Goal: Task Accomplishment & Management: Use online tool/utility

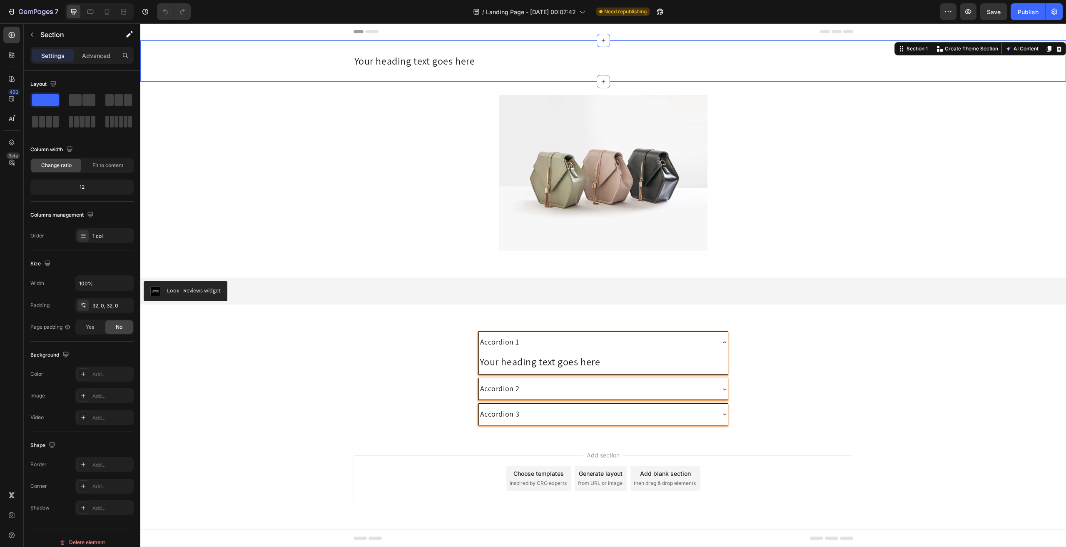
click at [830, 68] on div "Your heading text goes here Heading Section 1 Create Theme Section AI Content W…" at bounding box center [603, 60] width 926 height 41
click at [1055, 48] on div at bounding box center [1059, 49] width 10 height 10
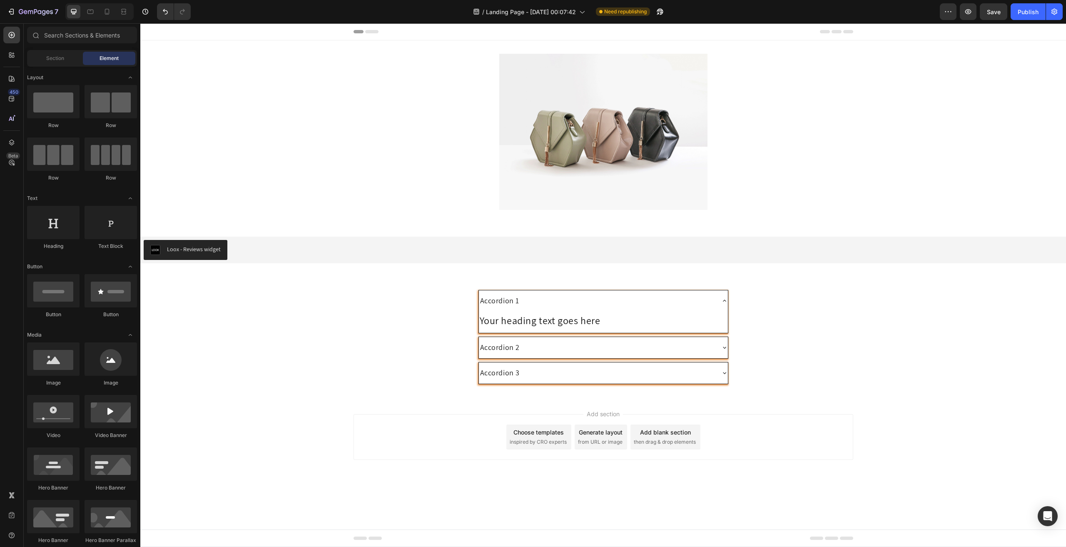
click at [1043, 56] on div at bounding box center [603, 132] width 926 height 156
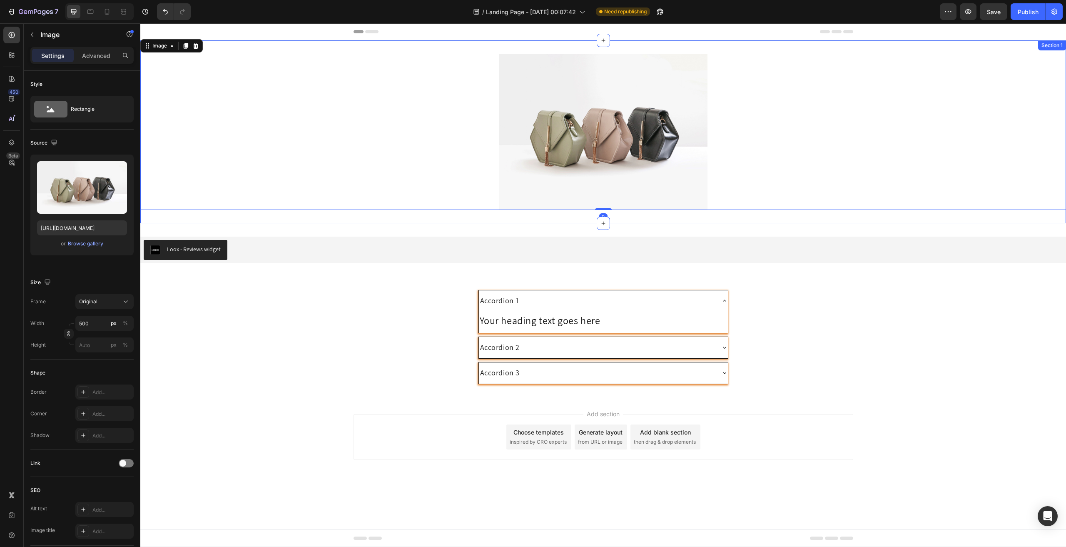
click at [1054, 45] on div "Section 1" at bounding box center [1052, 45] width 28 height 10
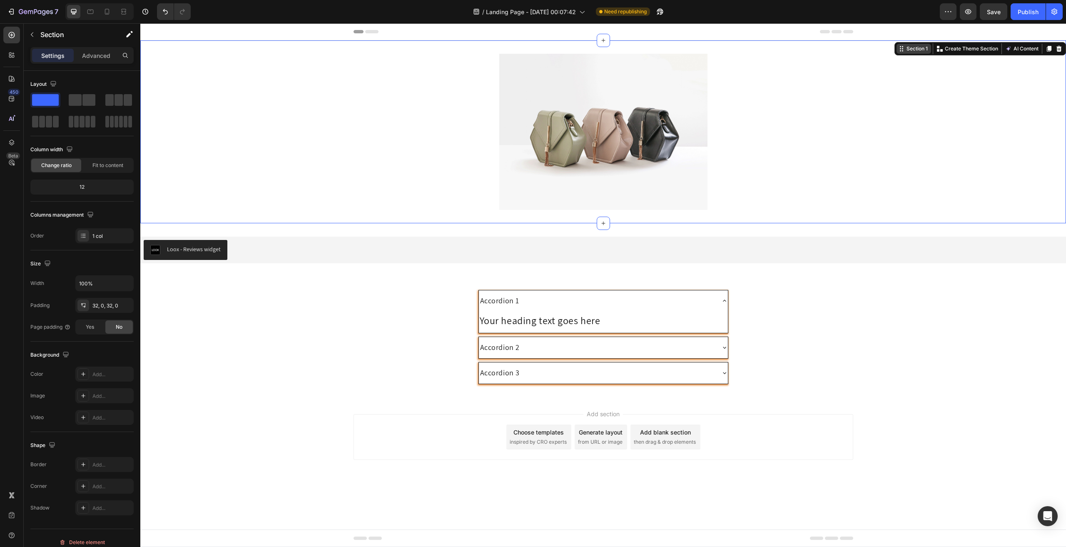
click at [1060, 46] on icon at bounding box center [1059, 48] width 7 height 7
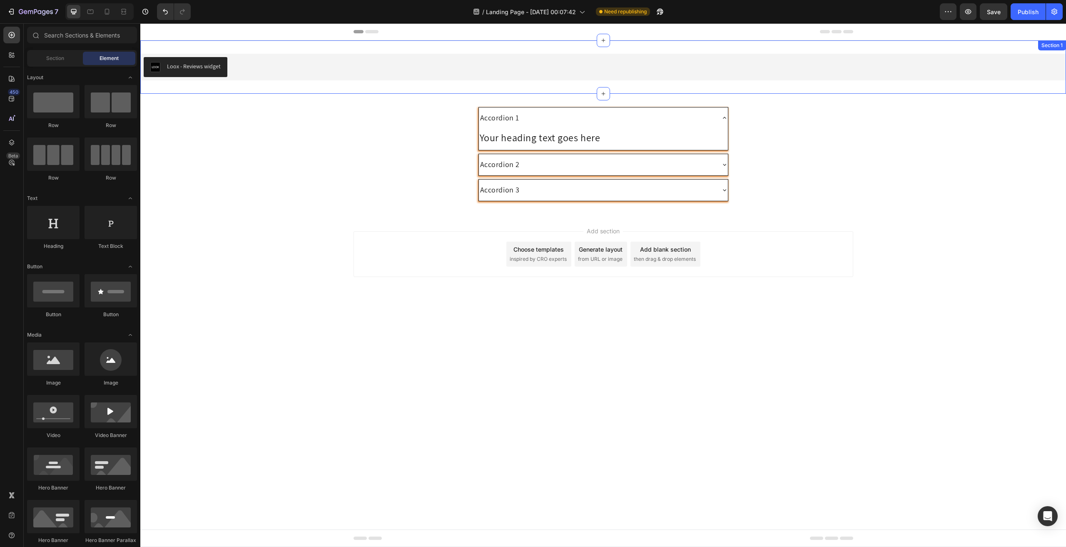
click at [1057, 49] on div "Section 1" at bounding box center [1052, 45] width 28 height 10
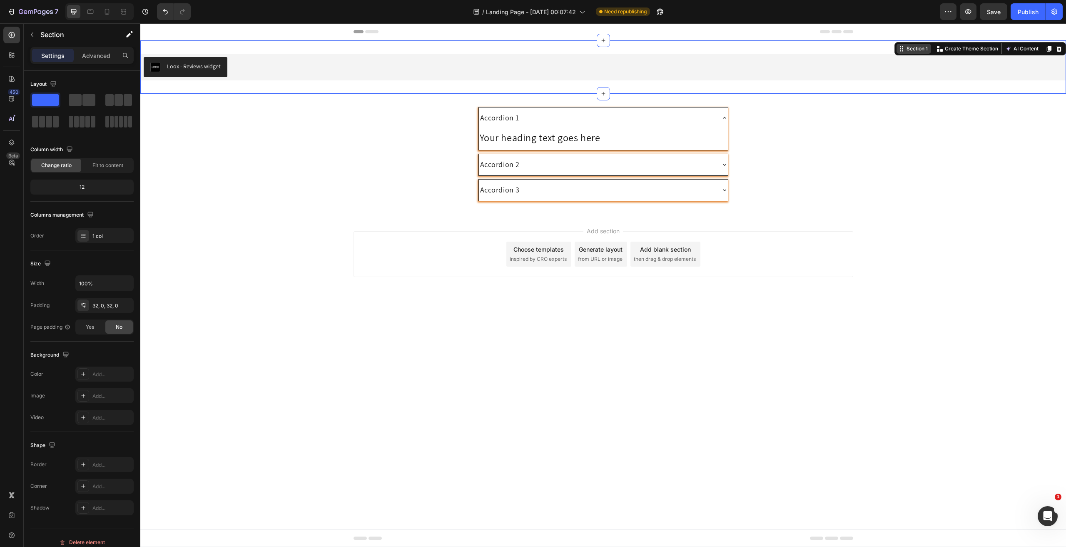
click at [1057, 49] on icon at bounding box center [1059, 49] width 5 height 6
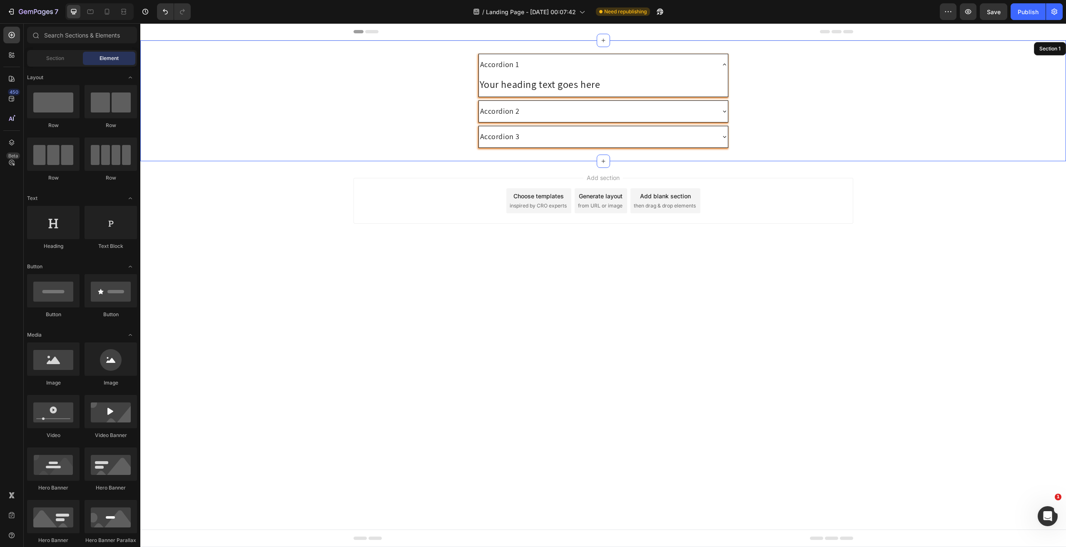
click at [1057, 49] on div "Accordion 1 Your heading text goes here Heading Accordion 2 Accordion 3 Accordi…" at bounding box center [603, 100] width 926 height 121
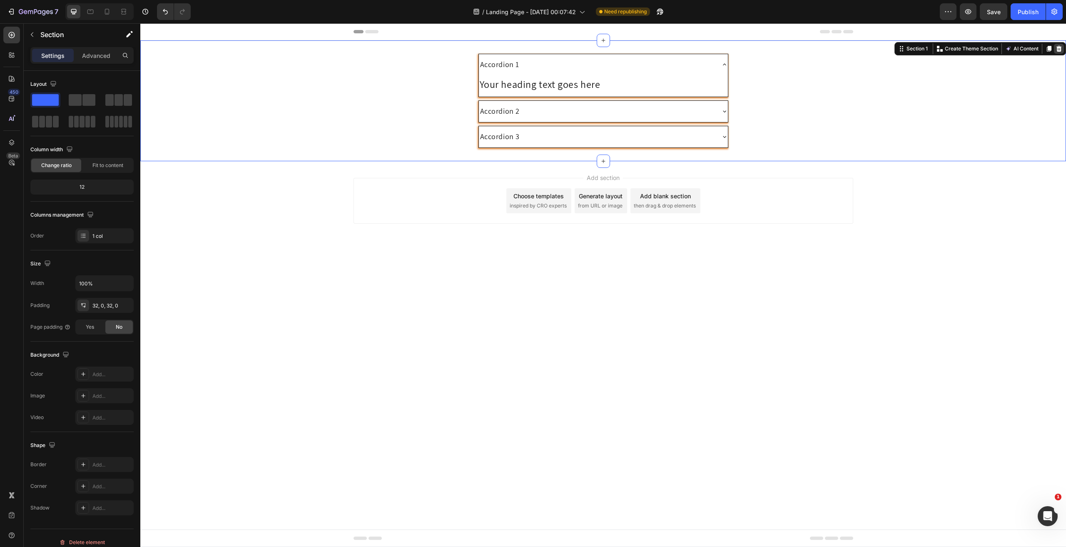
click at [1057, 50] on icon at bounding box center [1059, 48] width 7 height 7
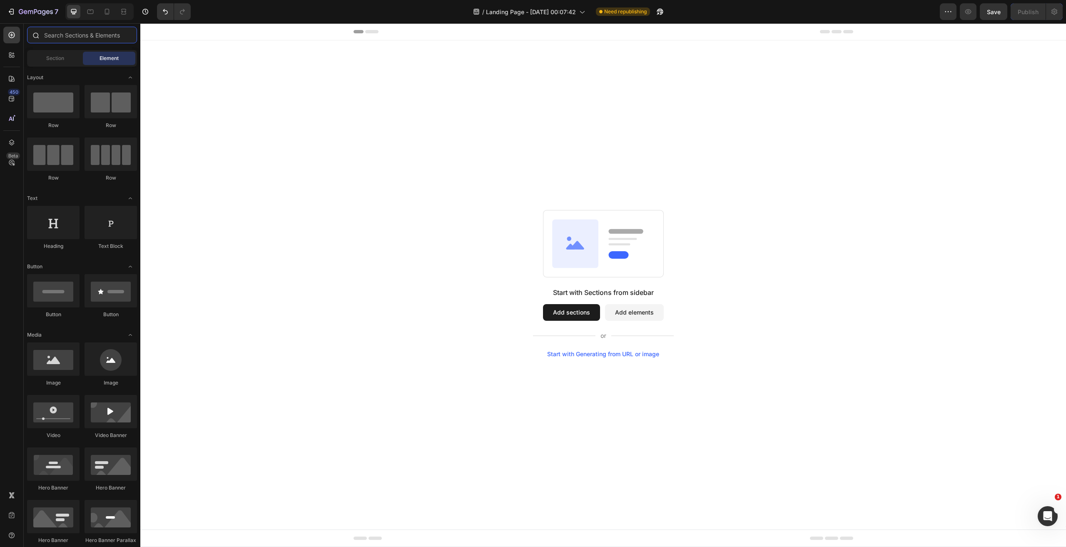
click at [61, 32] on input "text" at bounding box center [82, 35] width 110 height 17
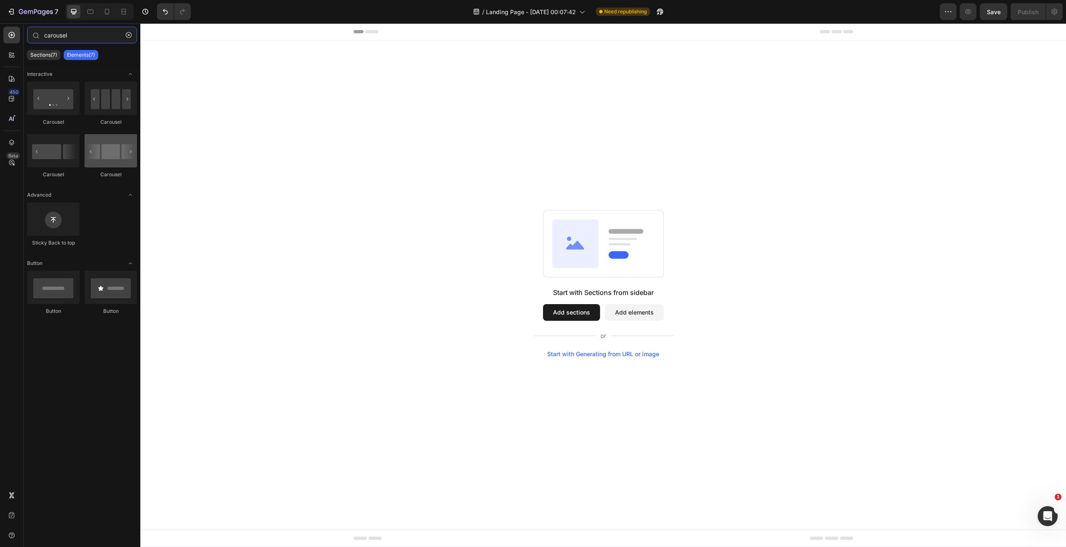
type input "carousel"
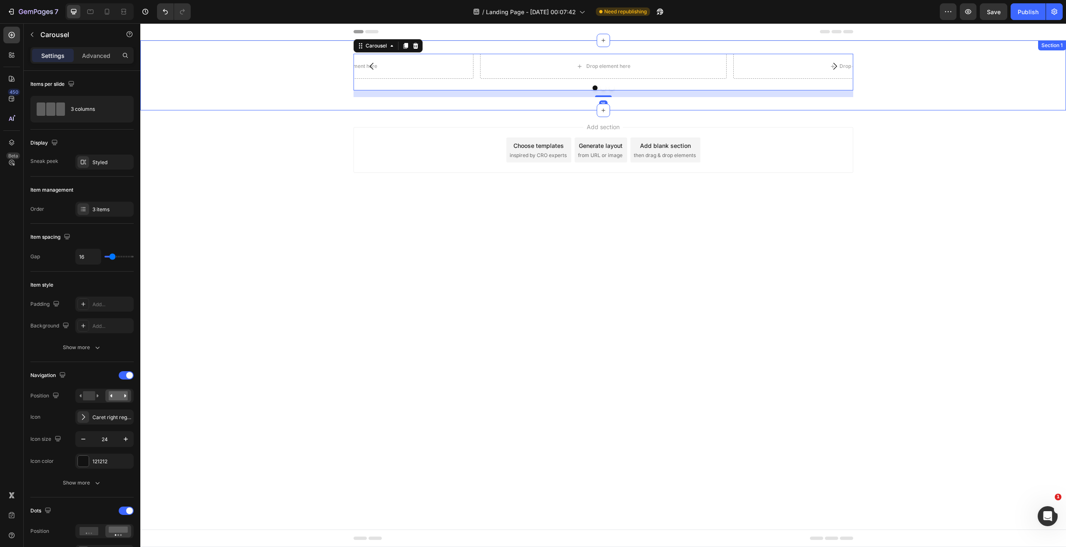
click at [281, 76] on div "Drop element here Drop element here Drop element here Carousel 16" at bounding box center [603, 75] width 926 height 43
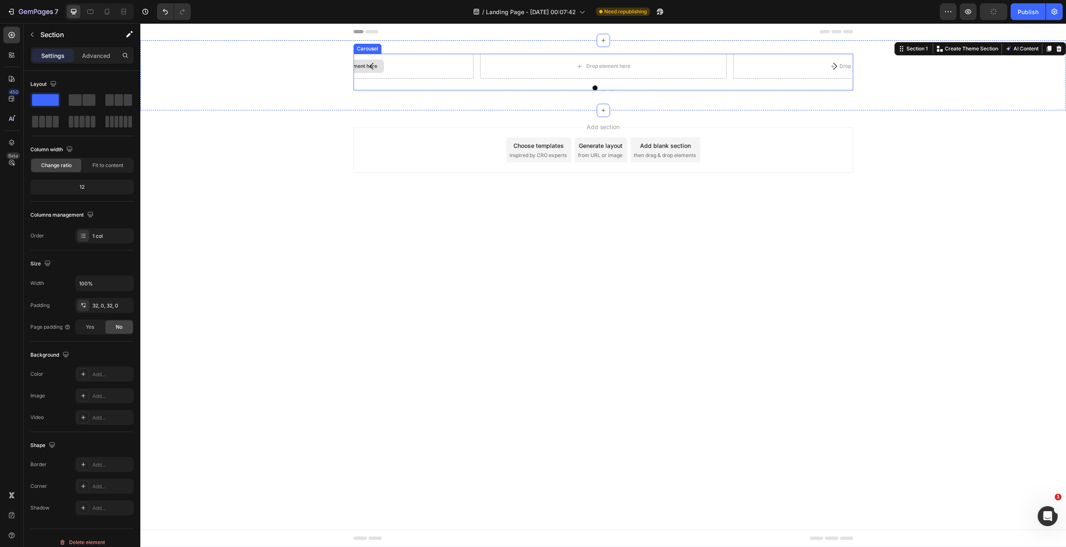
click at [355, 66] on div "Drop element here" at bounding box center [355, 66] width 44 height 7
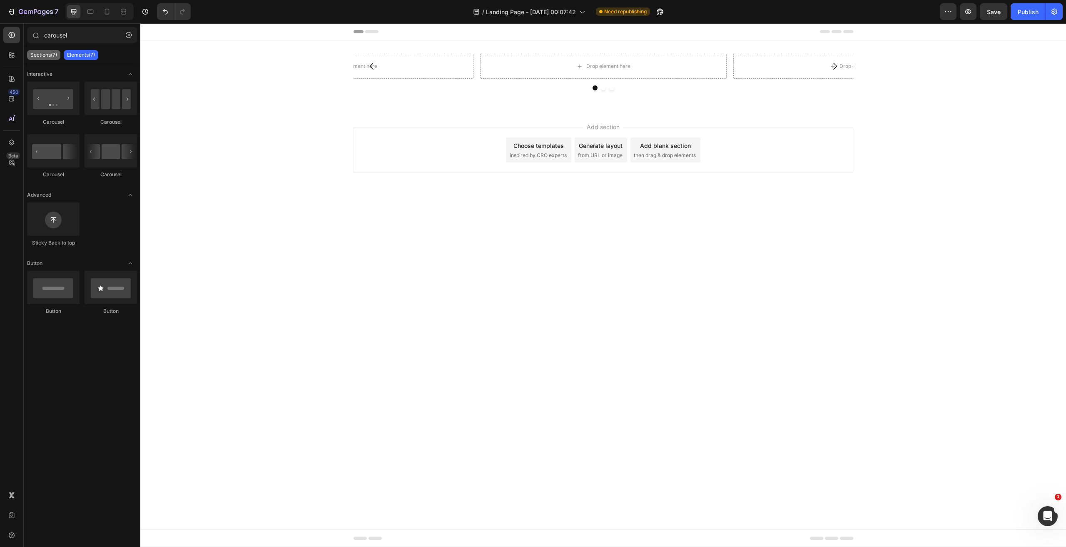
click at [43, 56] on p "Sections(7)" at bounding box center [43, 55] width 27 height 7
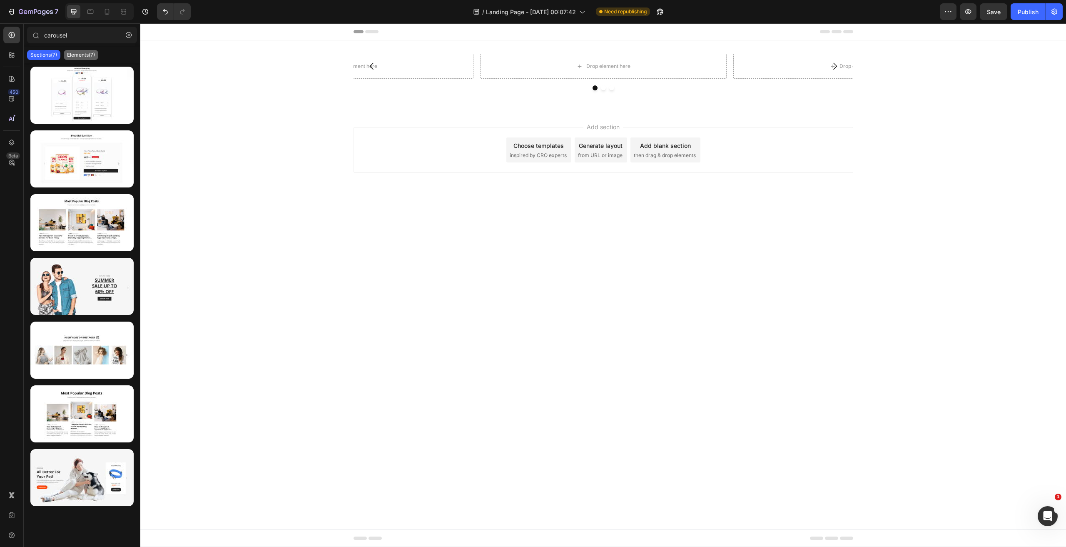
click at [79, 56] on p "Elements(7)" at bounding box center [81, 55] width 28 height 7
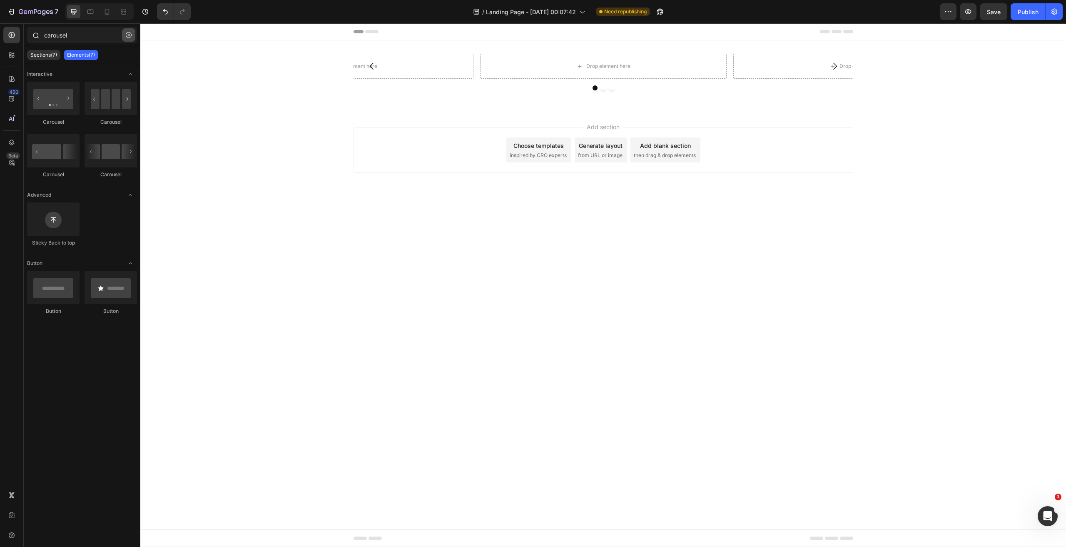
click at [124, 37] on button "button" at bounding box center [128, 34] width 13 height 13
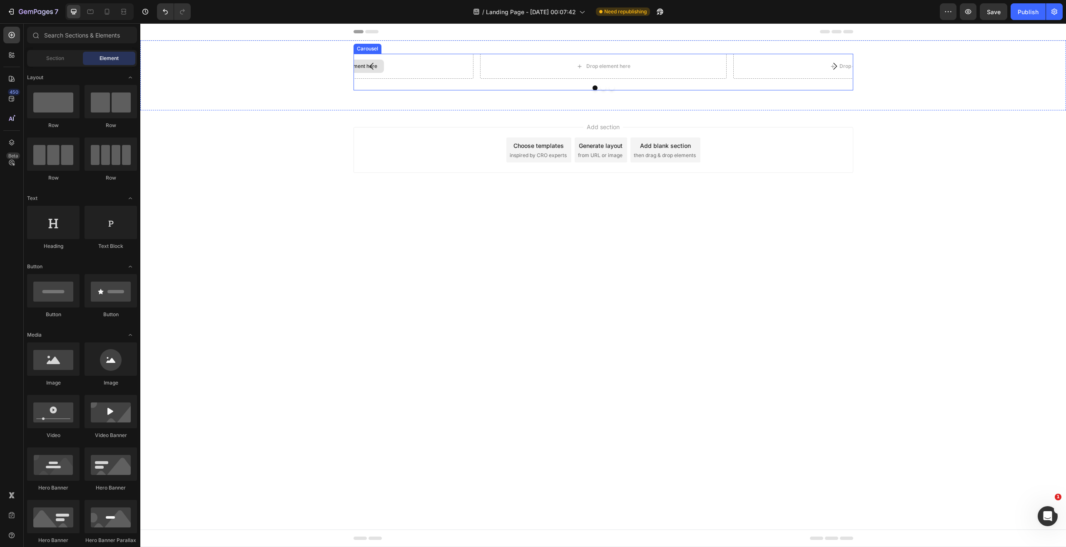
click at [473, 62] on div "Drop element here" at bounding box center [350, 66] width 247 height 25
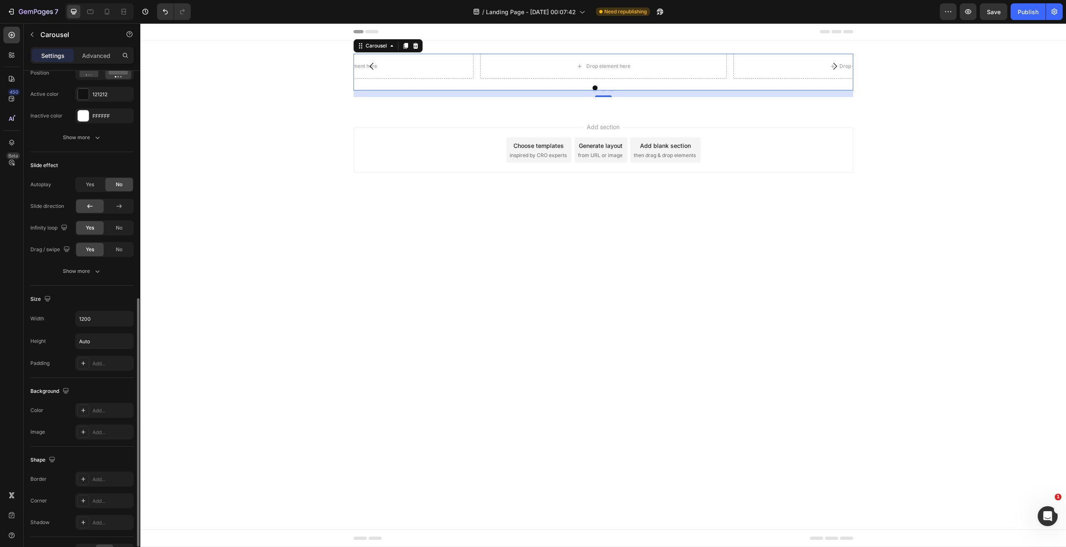
scroll to position [507, 0]
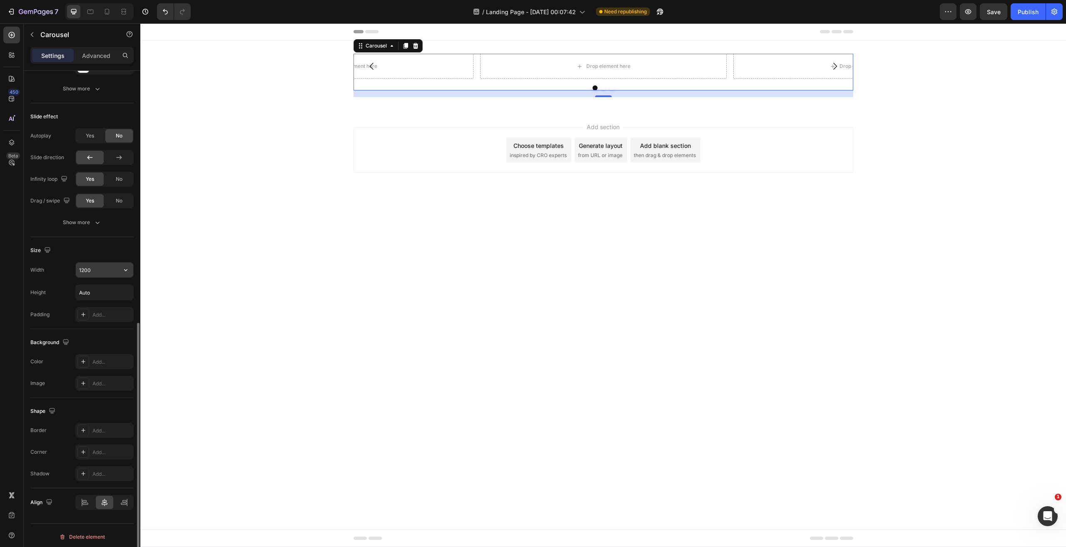
click at [104, 272] on input "1200" at bounding box center [104, 269] width 57 height 15
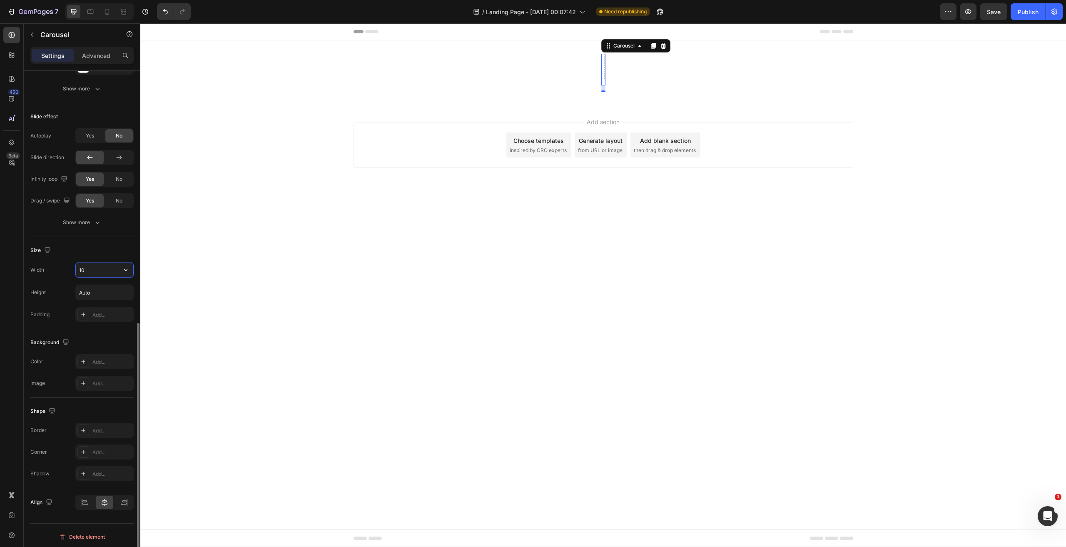
type input "1"
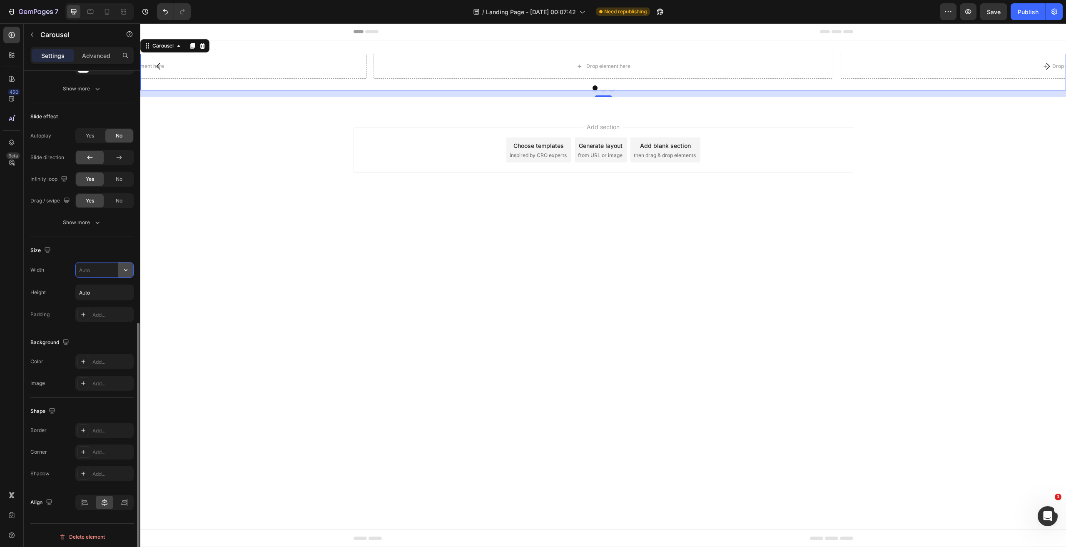
click at [127, 270] on icon "button" at bounding box center [126, 270] width 8 height 8
click at [112, 303] on p "Full 100%" at bounding box center [102, 304] width 47 height 7
type input "100%"
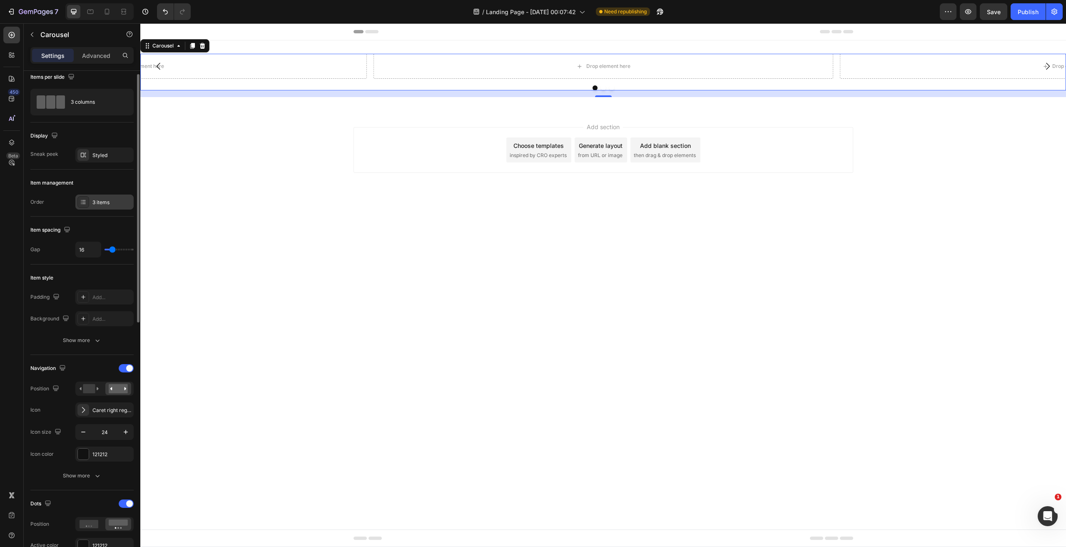
scroll to position [0, 0]
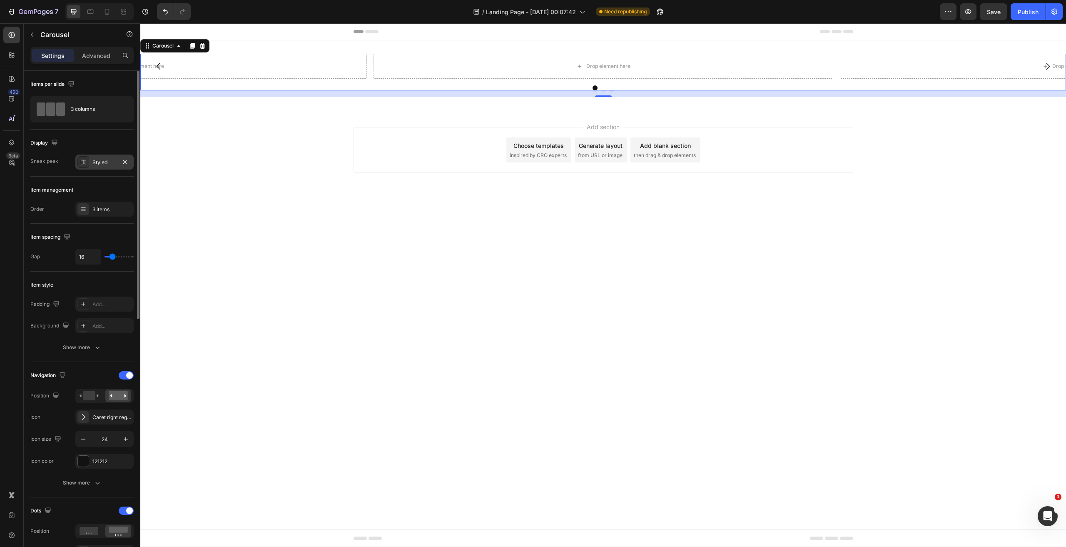
click at [98, 161] on div "Styled" at bounding box center [104, 162] width 24 height 7
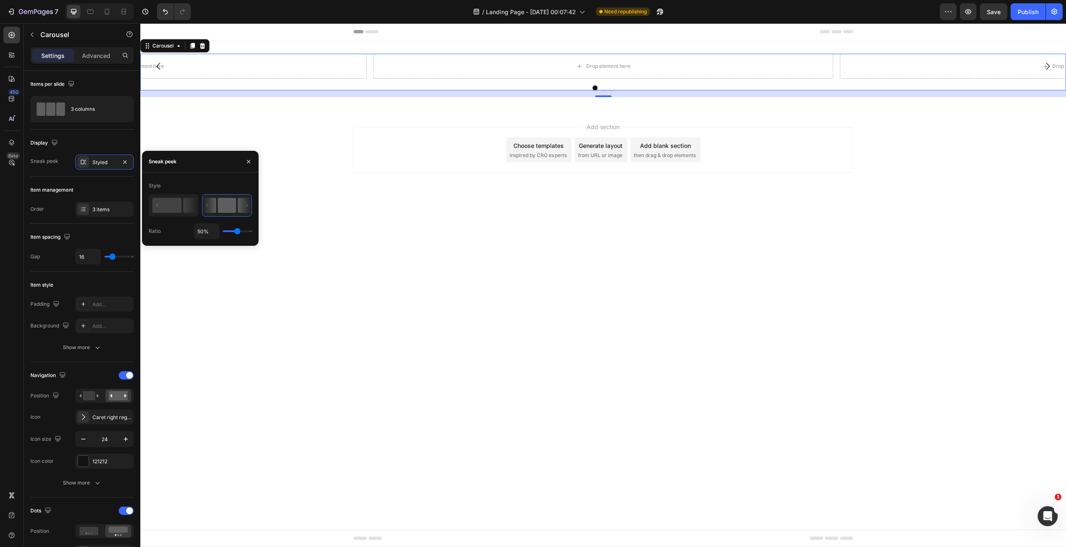
type input "48%"
type input "48"
type input "46%"
type input "46"
type input "44%"
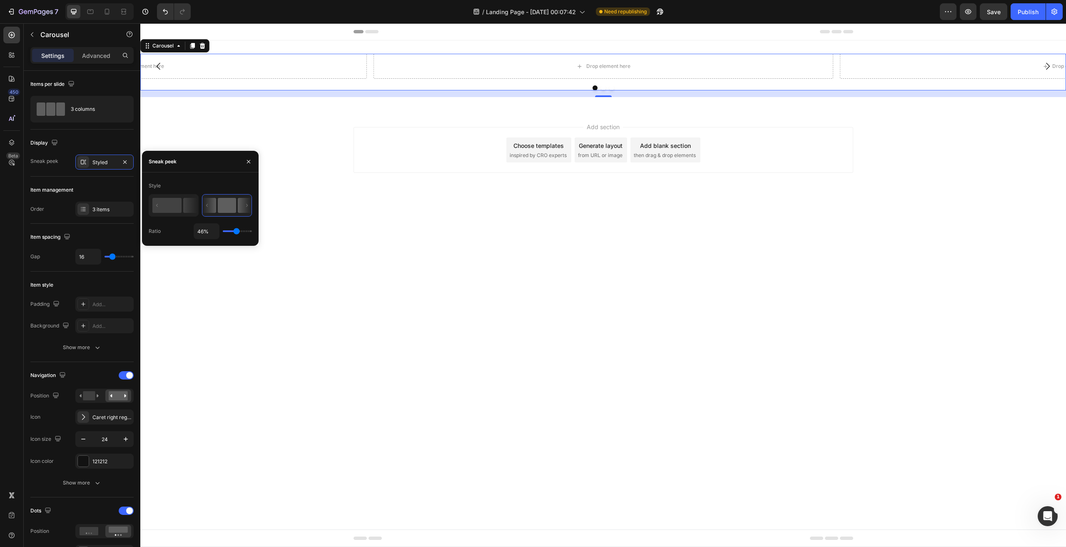
type input "44"
type input "43%"
type input "43"
type input "42%"
type input "42"
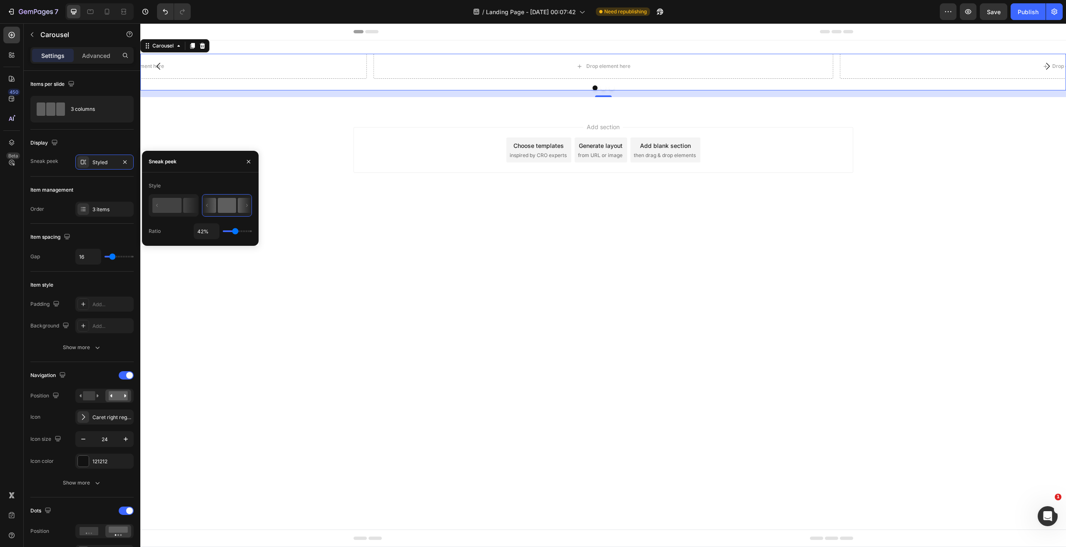
type input "38%"
type input "38"
type input "36%"
type input "36"
type input "32%"
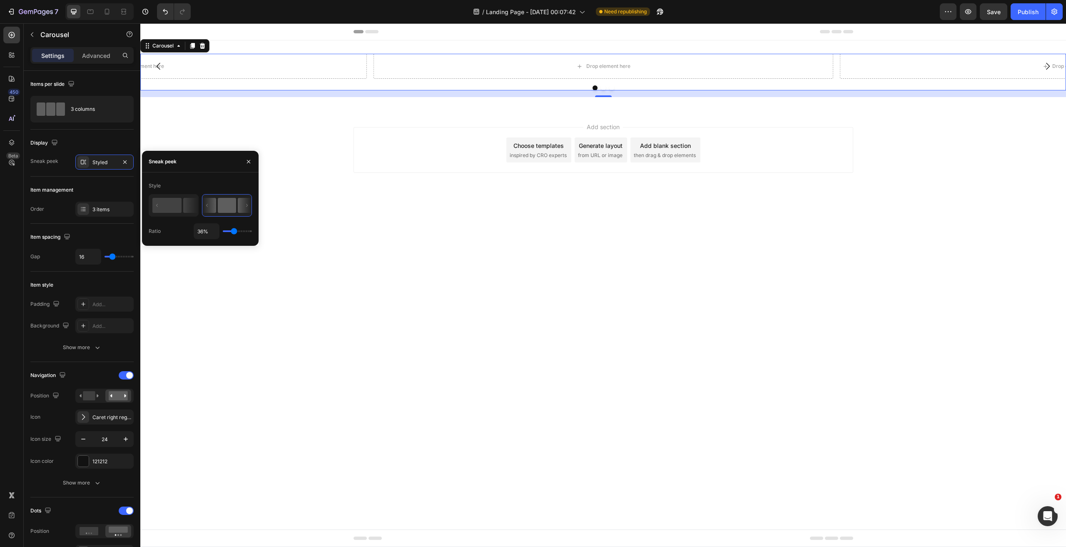
type input "32"
type input "29%"
type input "29"
type input "27%"
type input "27"
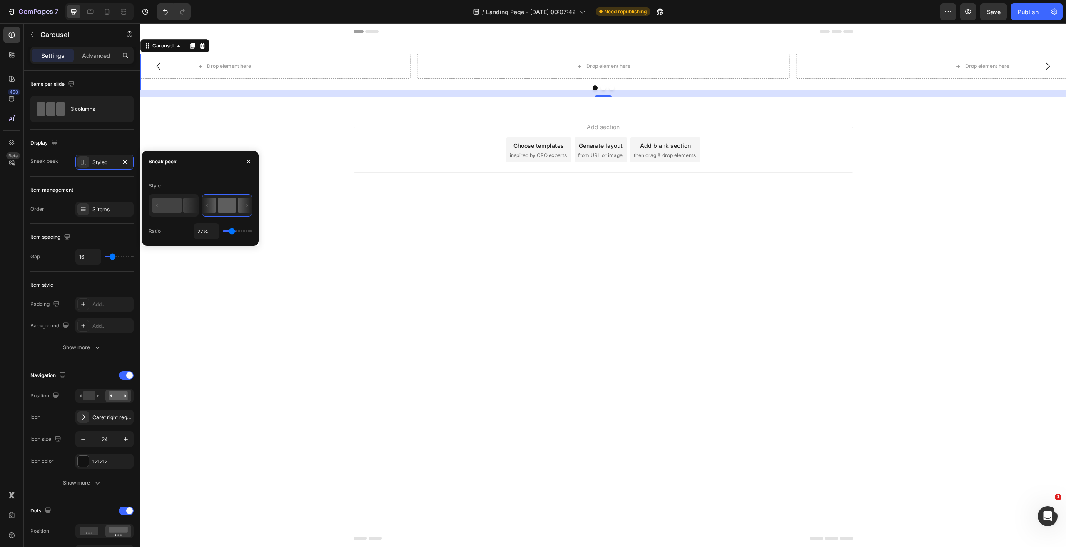
type input "26%"
type input "26"
type input "25%"
type input "25"
type input "24%"
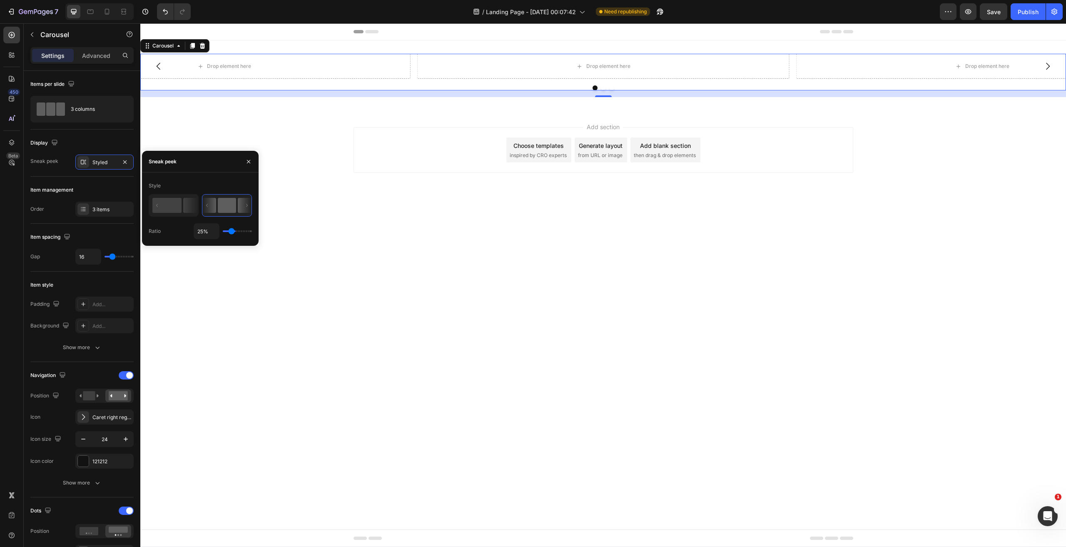
type input "24"
type input "25%"
type input "25"
type input "27%"
type input "27"
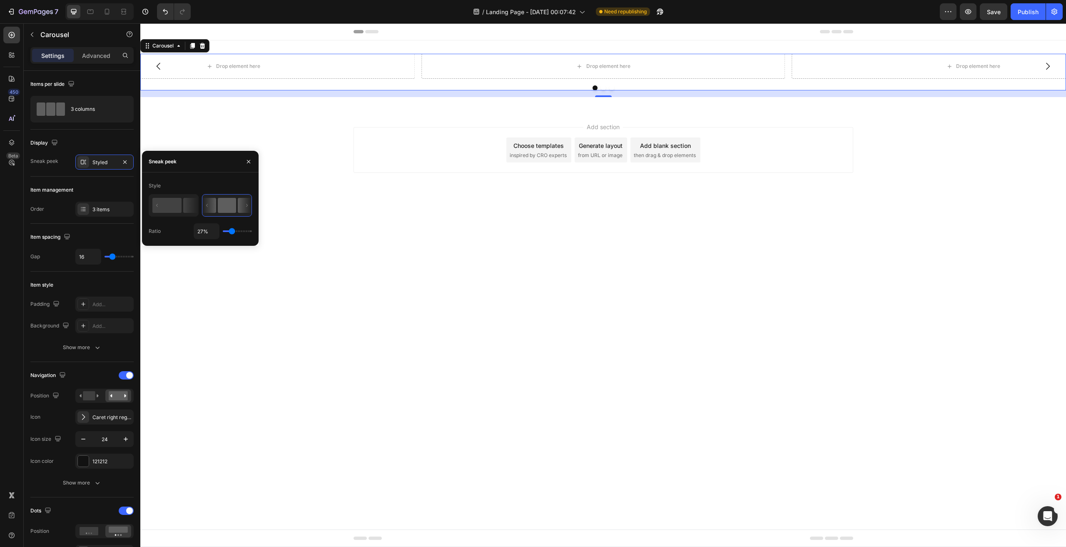
type input "29%"
type input "29"
type input "31%"
type input "31"
type input "35%"
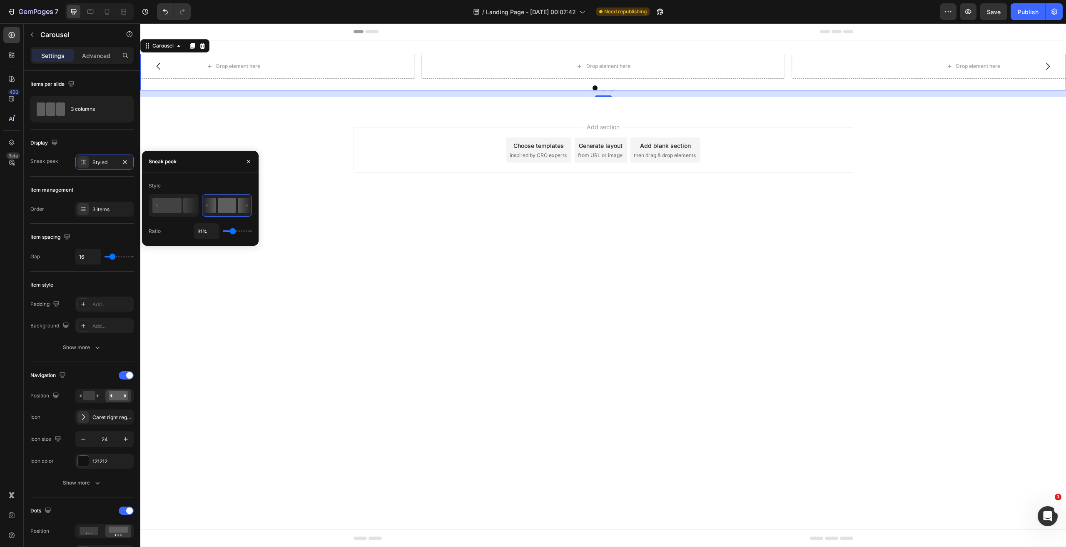
type input "35"
type input "36%"
type input "36"
type input "38%"
type input "38"
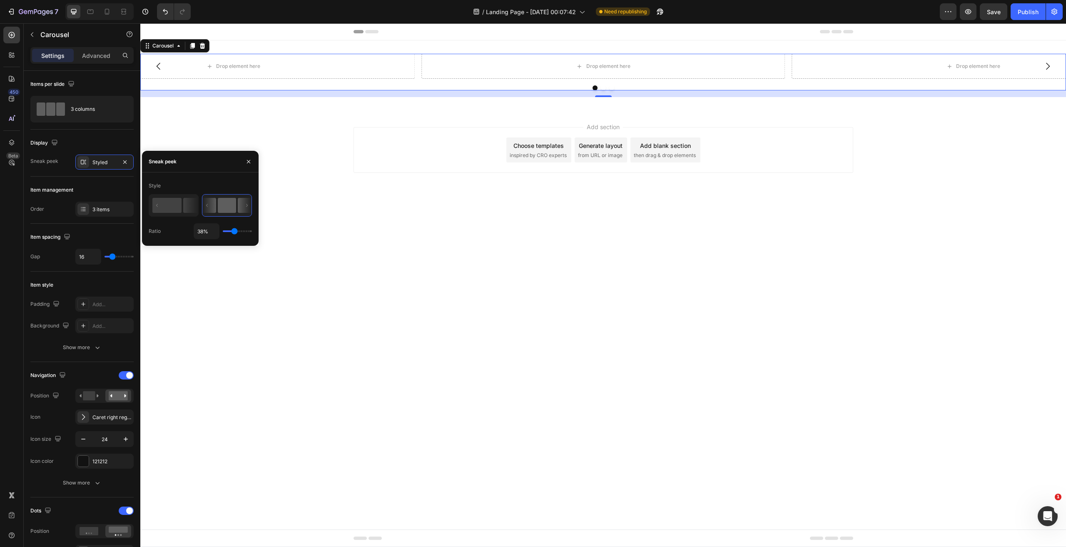
type input "41%"
type input "41"
type input "42%"
type input "42"
type input "43%"
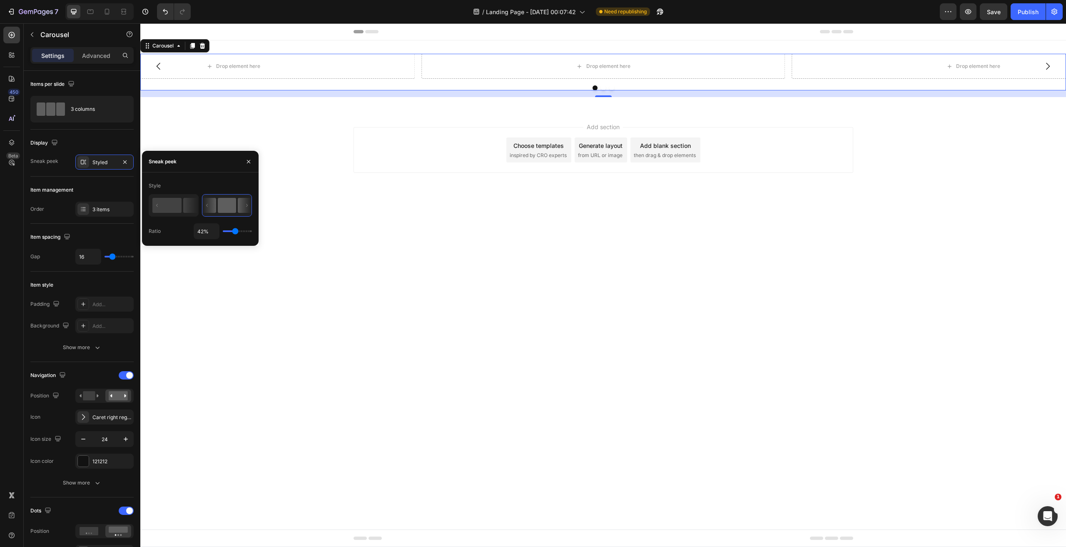
type input "43"
type input "47%"
type input "47"
type input "52%"
type input "52"
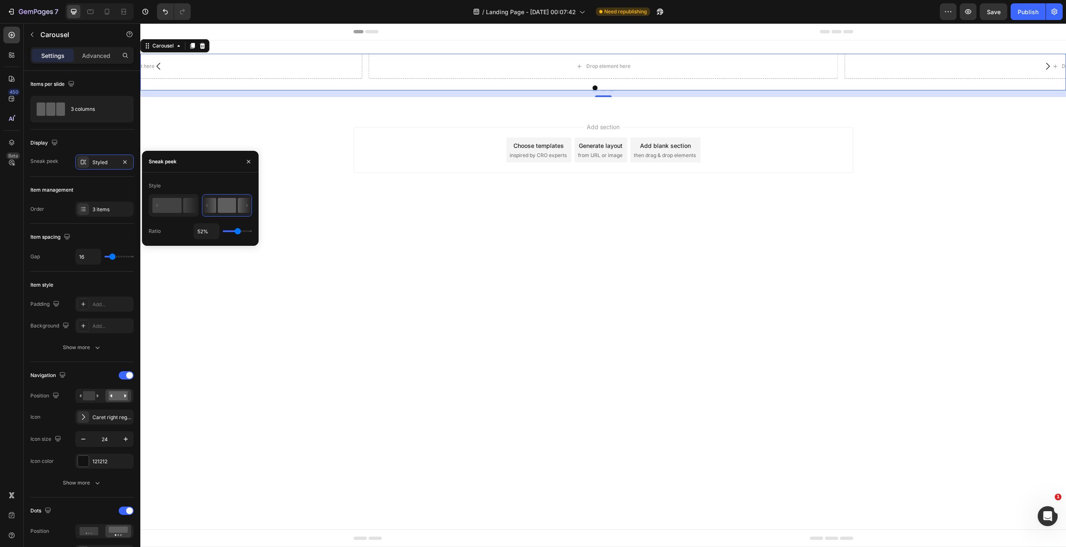
type input "53%"
type input "53"
type input "55%"
type input "55"
type input "57%"
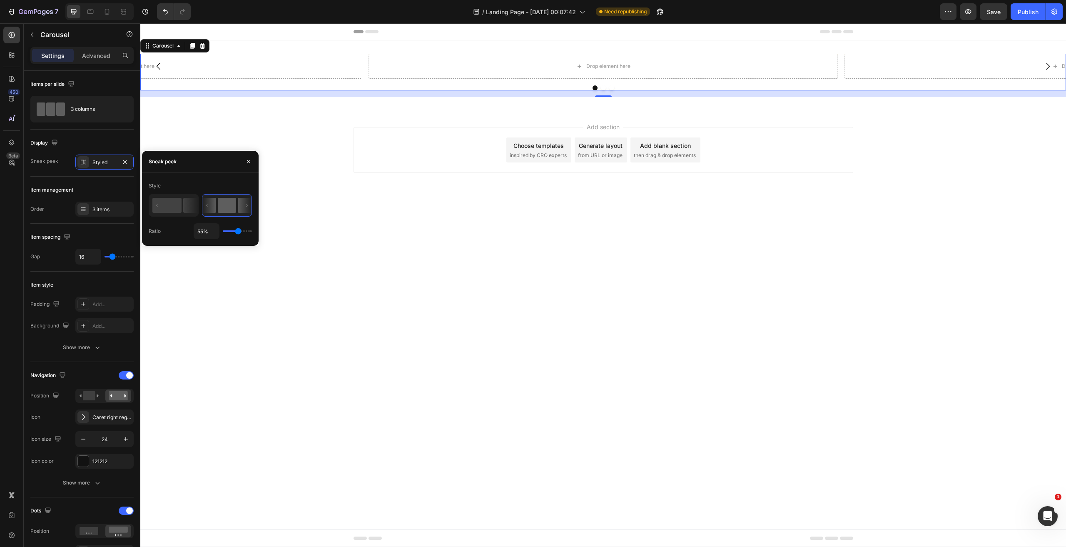
type input "57"
type input "62%"
type input "62"
type input "64%"
type input "64"
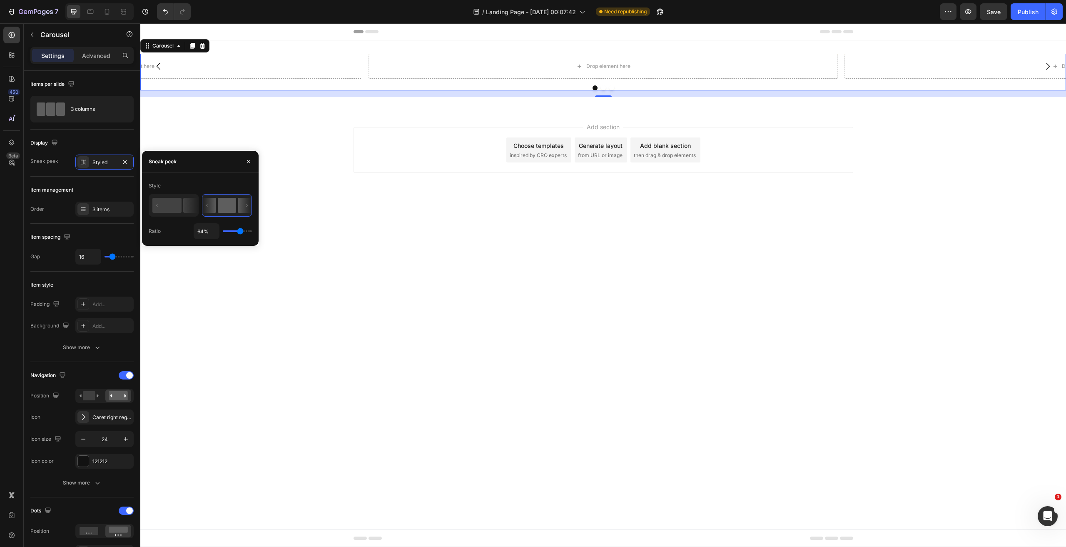
type input "68%"
type input "68"
type input "70%"
type input "70"
type input "72%"
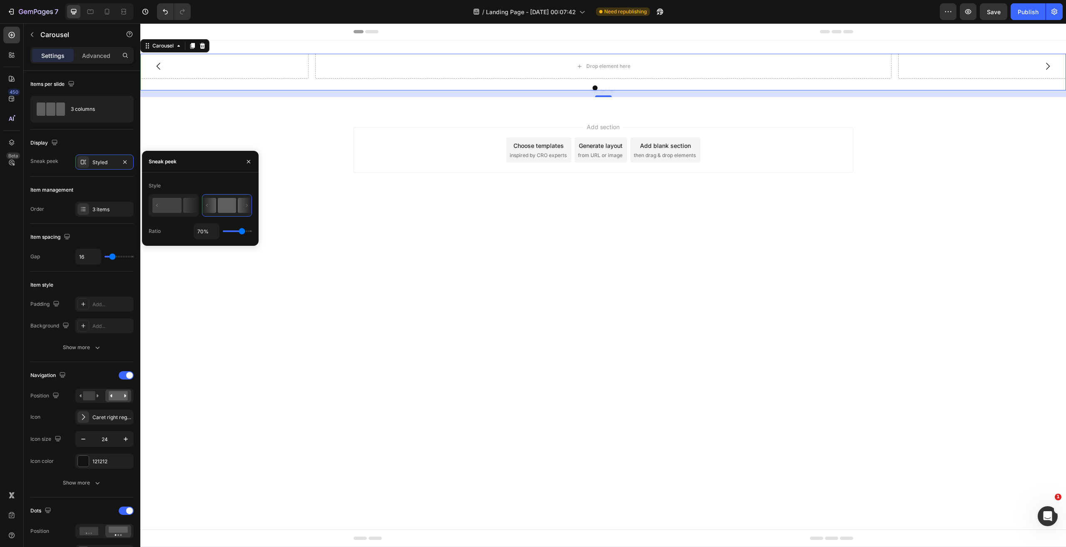
type input "72"
type input "74%"
type input "74"
type input "75%"
type input "75"
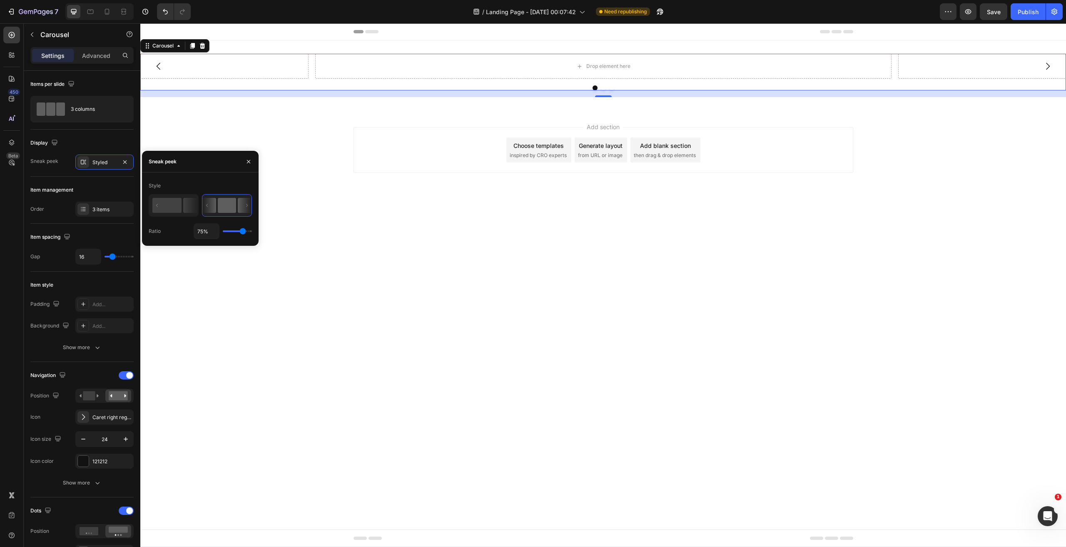
type input "77%"
type input "77"
type input "84%"
type input "84"
type input "87%"
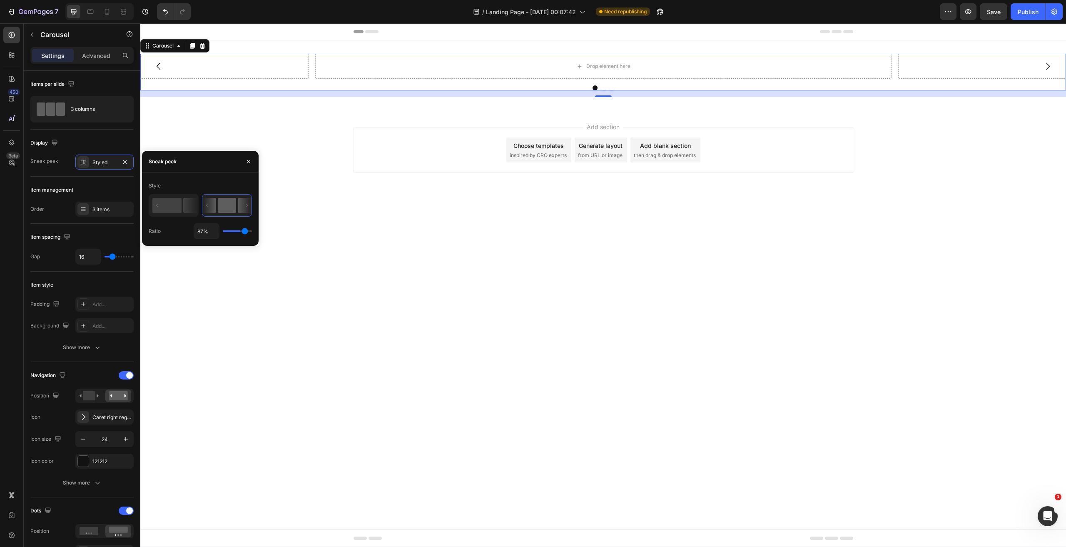
type input "87"
type input "91%"
drag, startPoint x: 237, startPoint y: 229, endPoint x: 247, endPoint y: 228, distance: 10.0
type input "91"
click at [247, 230] on input "range" at bounding box center [237, 231] width 29 height 2
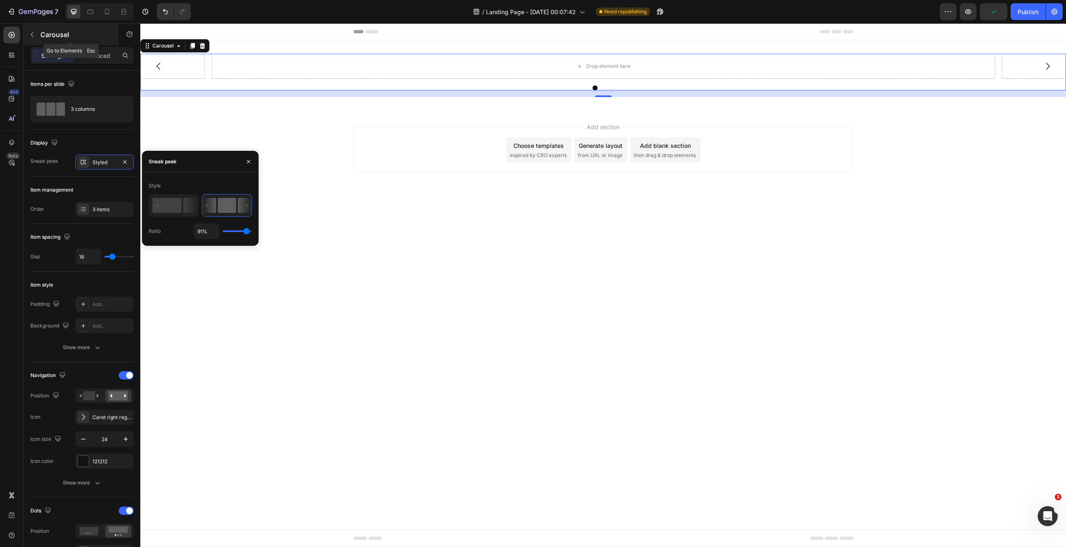
click at [80, 30] on p "Carousel" at bounding box center [75, 35] width 71 height 10
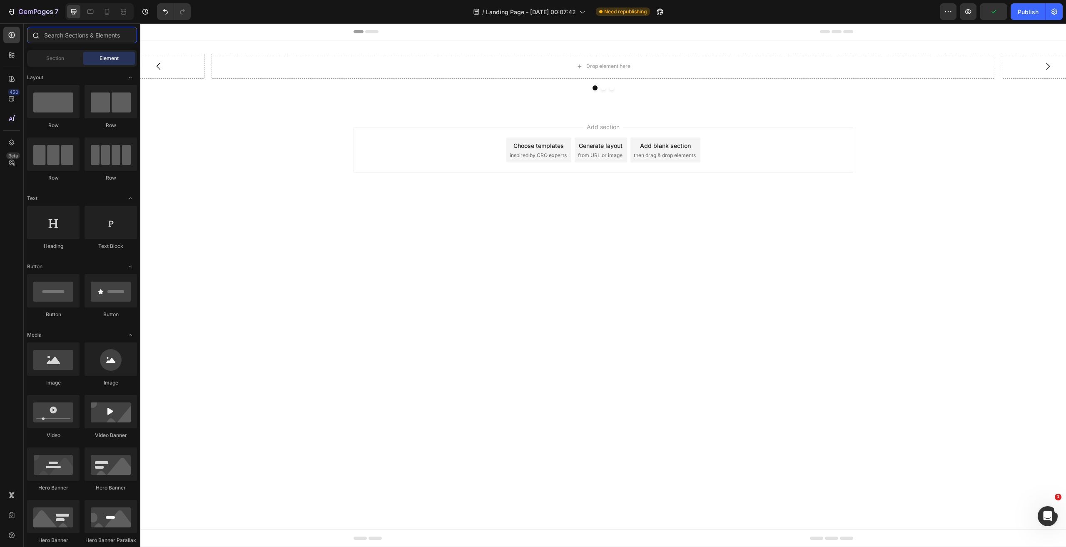
click at [101, 39] on input "text" at bounding box center [82, 35] width 110 height 17
click at [102, 39] on input "text" at bounding box center [82, 35] width 110 height 17
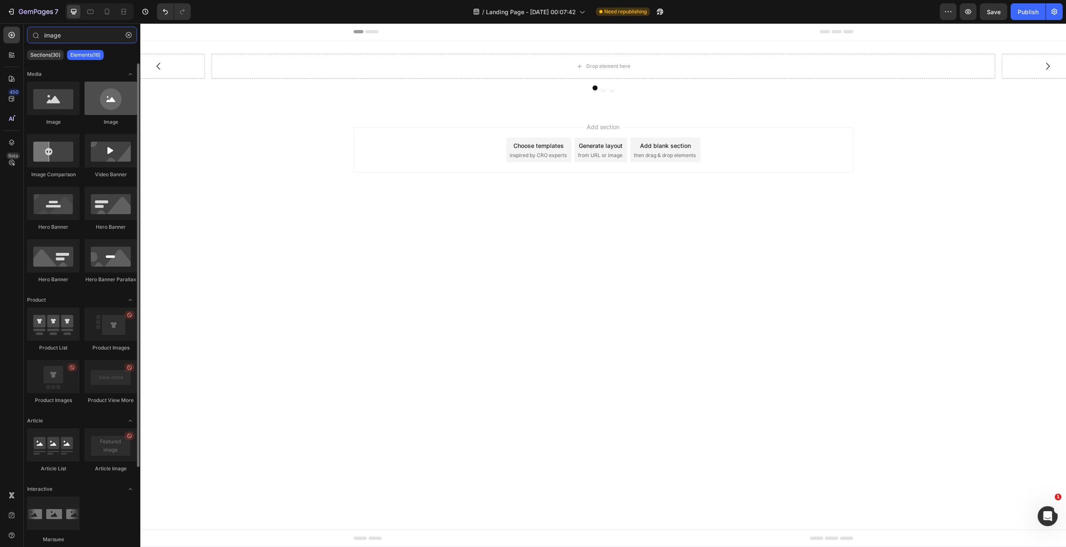
type input "image"
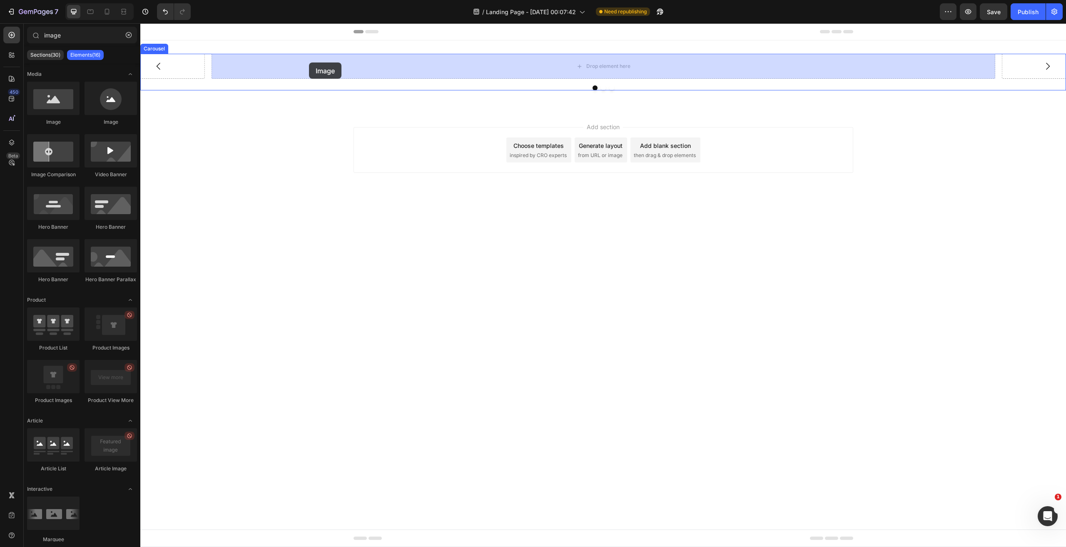
drag, startPoint x: 230, startPoint y: 127, endPoint x: 309, endPoint y: 62, distance: 101.8
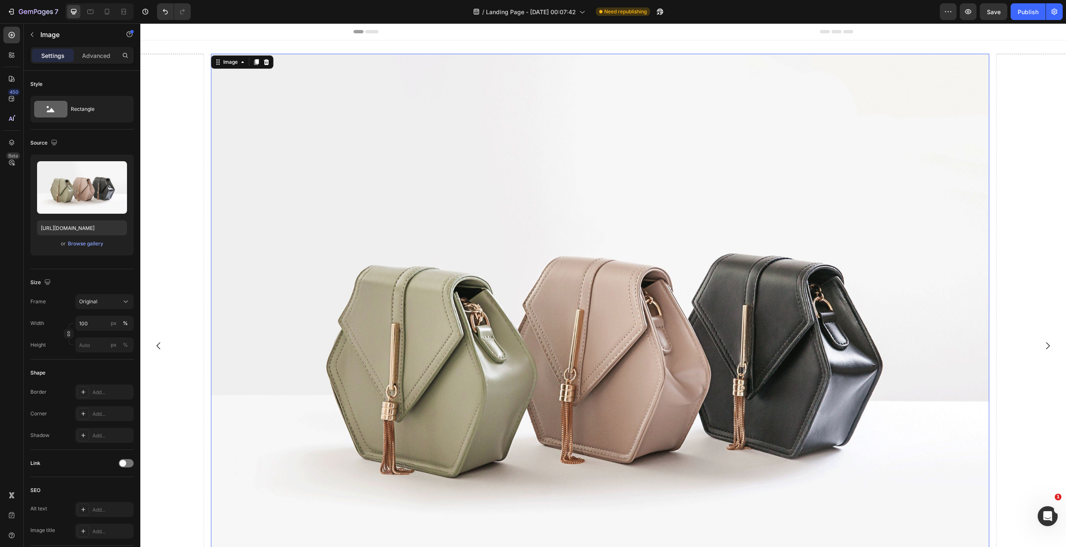
drag, startPoint x: 322, startPoint y: 127, endPoint x: 162, endPoint y: 211, distance: 180.9
click at [319, 128] on img at bounding box center [600, 346] width 778 height 584
click at [82, 232] on input "[URL][DOMAIN_NAME]" at bounding box center [82, 227] width 90 height 15
click at [233, 62] on div "Image" at bounding box center [231, 61] width 18 height 7
click at [90, 59] on p "Advanced" at bounding box center [96, 55] width 28 height 9
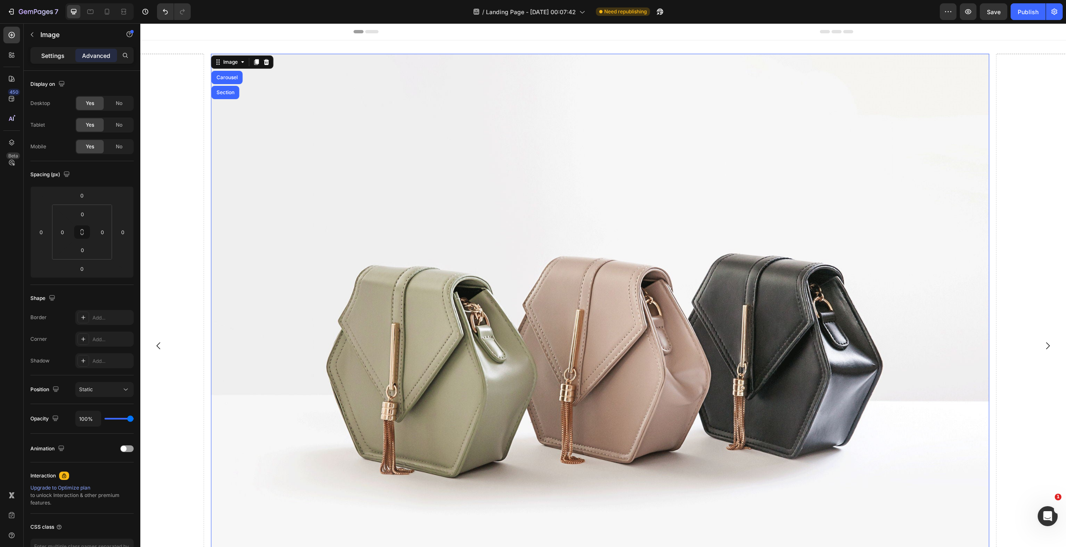
click at [51, 52] on p "Settings" at bounding box center [52, 55] width 23 height 9
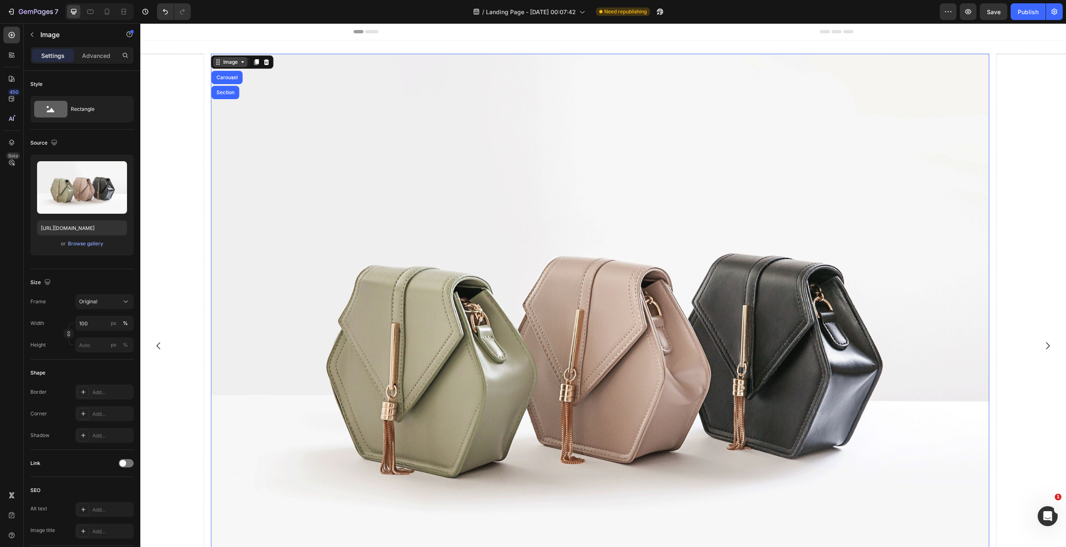
click at [227, 66] on div "Image" at bounding box center [230, 62] width 35 height 10
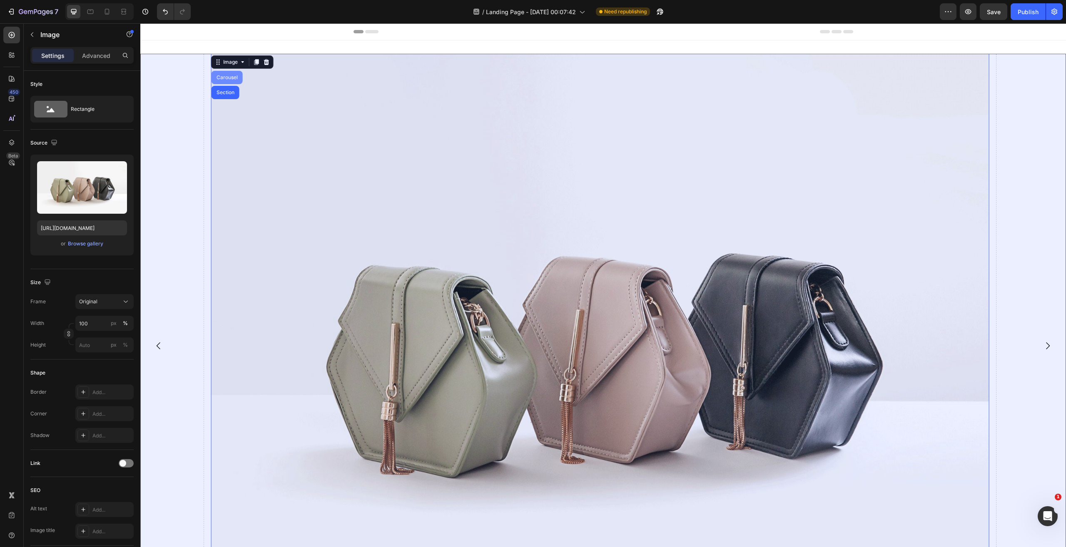
drag, startPoint x: 228, startPoint y: 80, endPoint x: 278, endPoint y: 153, distance: 88.0
click at [228, 80] on div "Carousel" at bounding box center [227, 77] width 31 height 13
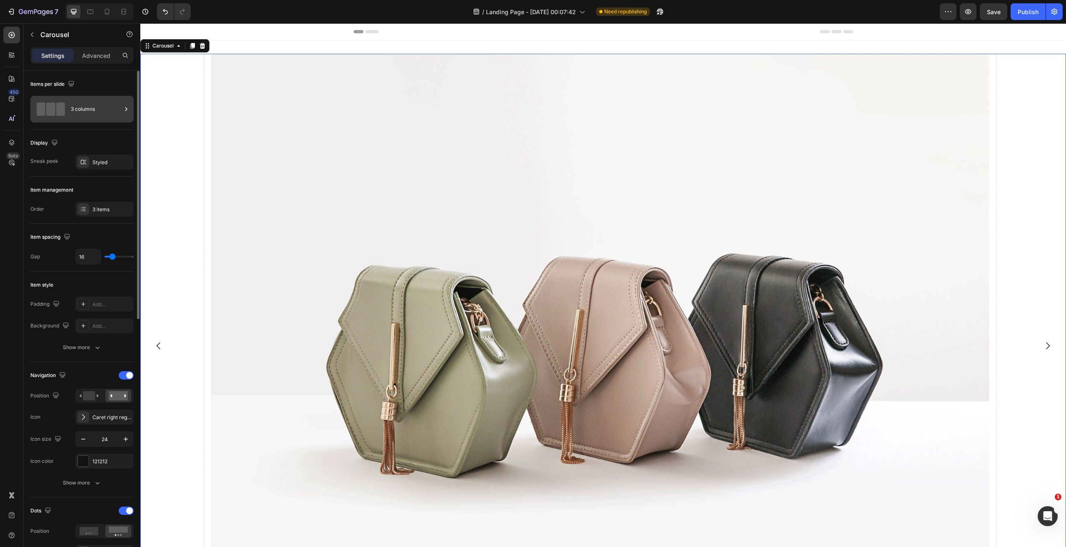
click at [91, 107] on div "3 columns" at bounding box center [96, 109] width 51 height 19
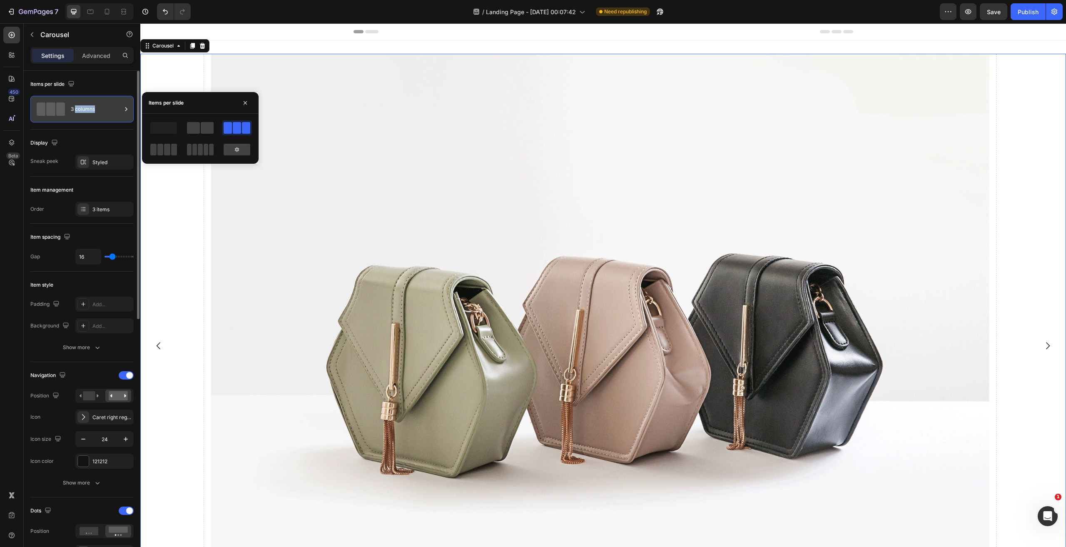
click at [91, 107] on div "3 columns" at bounding box center [96, 109] width 51 height 19
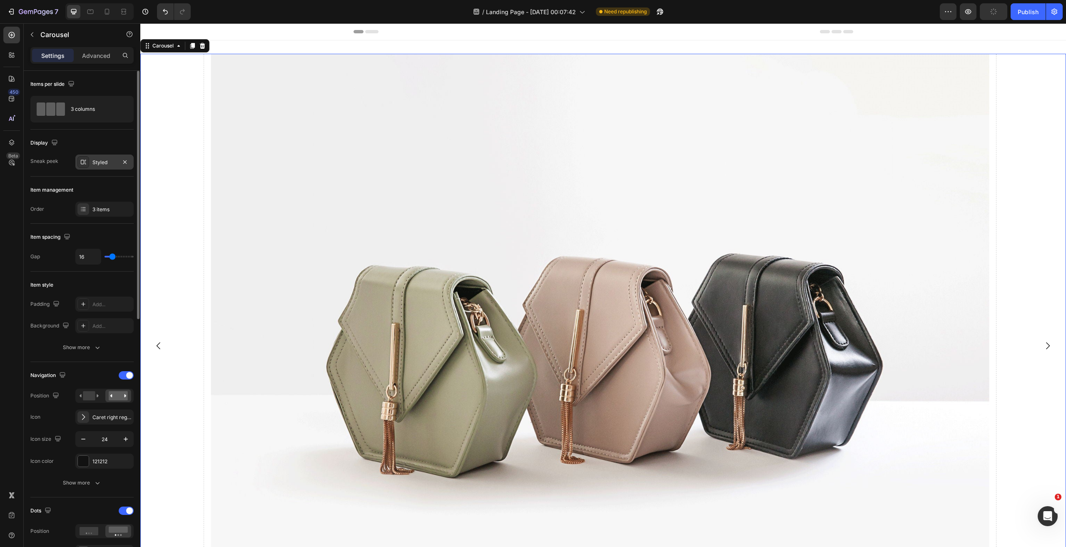
click at [89, 164] on div "Styled" at bounding box center [104, 162] width 58 height 15
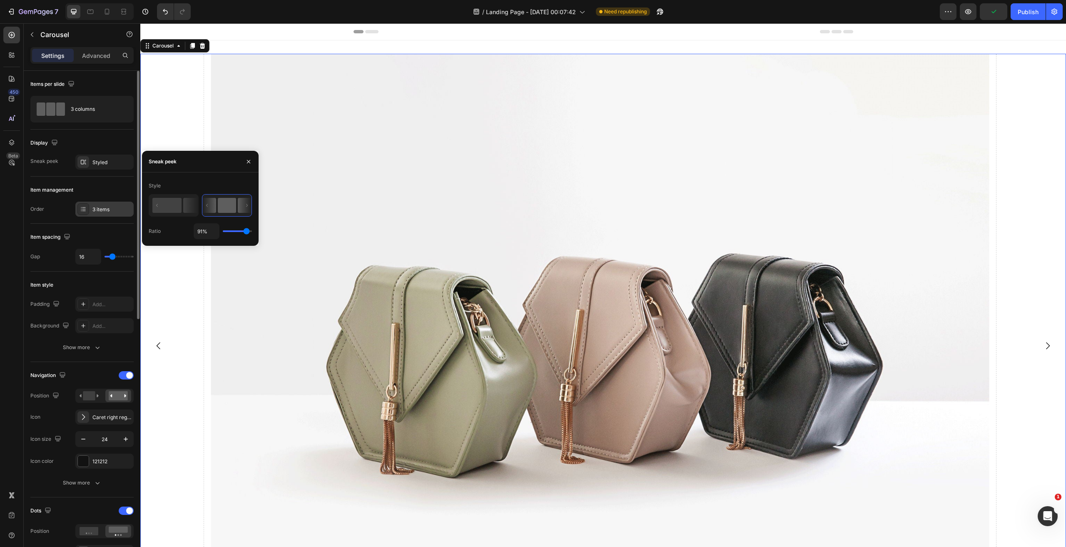
click at [102, 202] on div "3 items" at bounding box center [104, 209] width 58 height 15
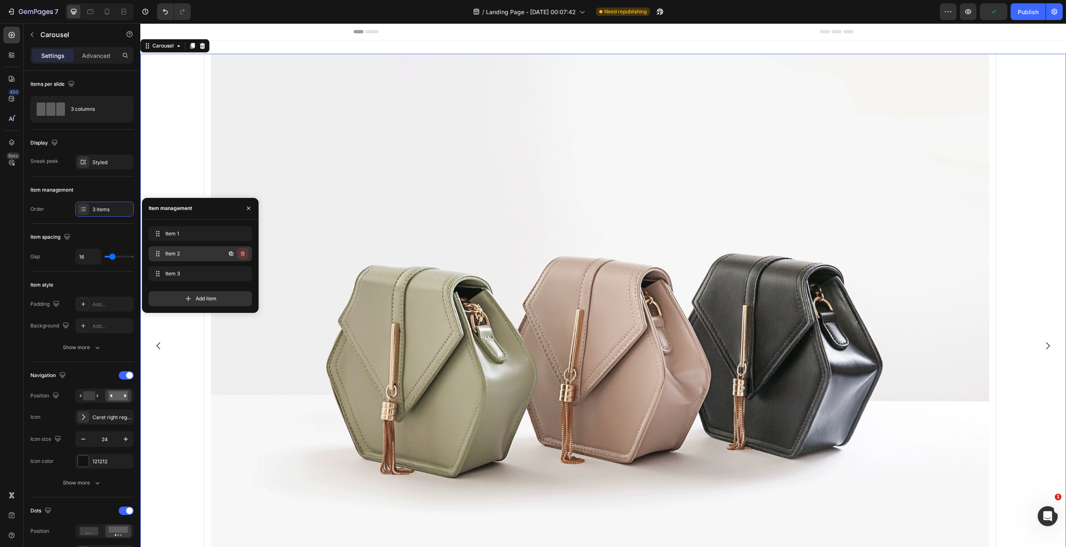
click at [248, 257] on div "Item 2 Item 2" at bounding box center [200, 253] width 103 height 15
click at [244, 254] on icon "button" at bounding box center [242, 253] width 7 height 7
click at [244, 254] on div "Delete" at bounding box center [236, 253] width 15 height 7
click at [244, 252] on icon "button" at bounding box center [243, 253] width 4 height 5
click at [244, 252] on div "Delete" at bounding box center [236, 253] width 15 height 7
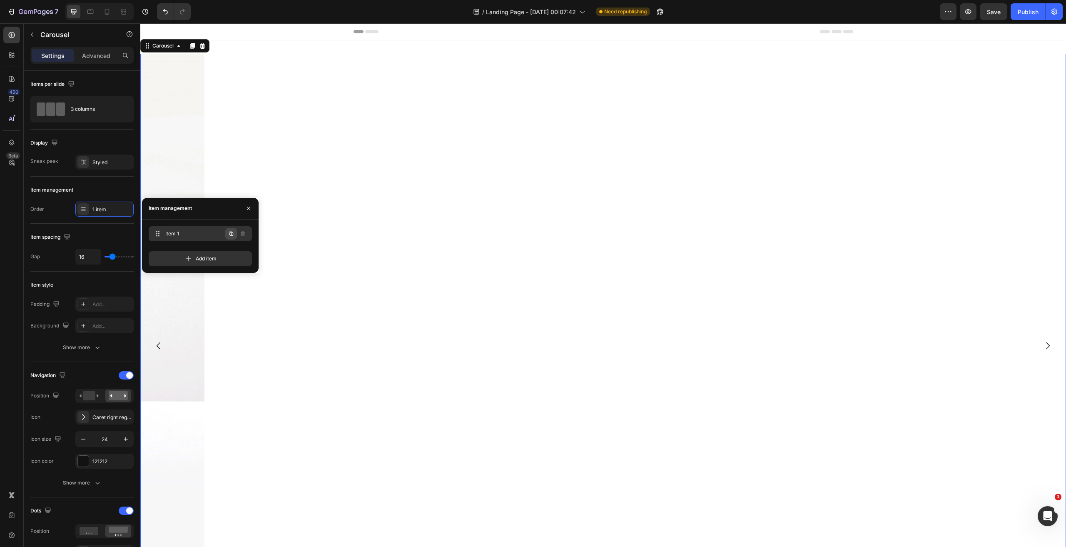
click at [231, 229] on button "button" at bounding box center [231, 234] width 12 height 12
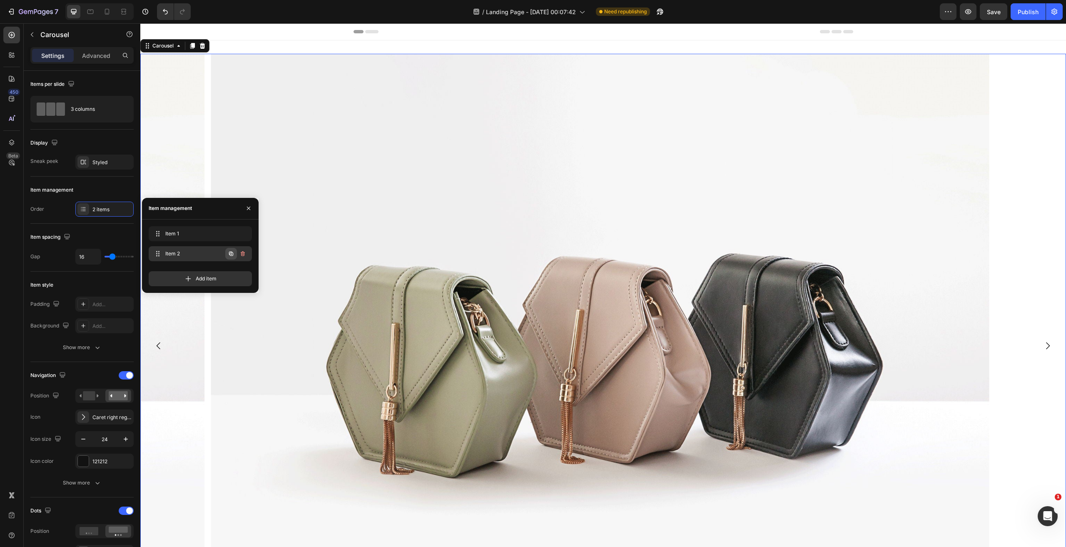
click at [230, 253] on icon "button" at bounding box center [231, 253] width 7 height 7
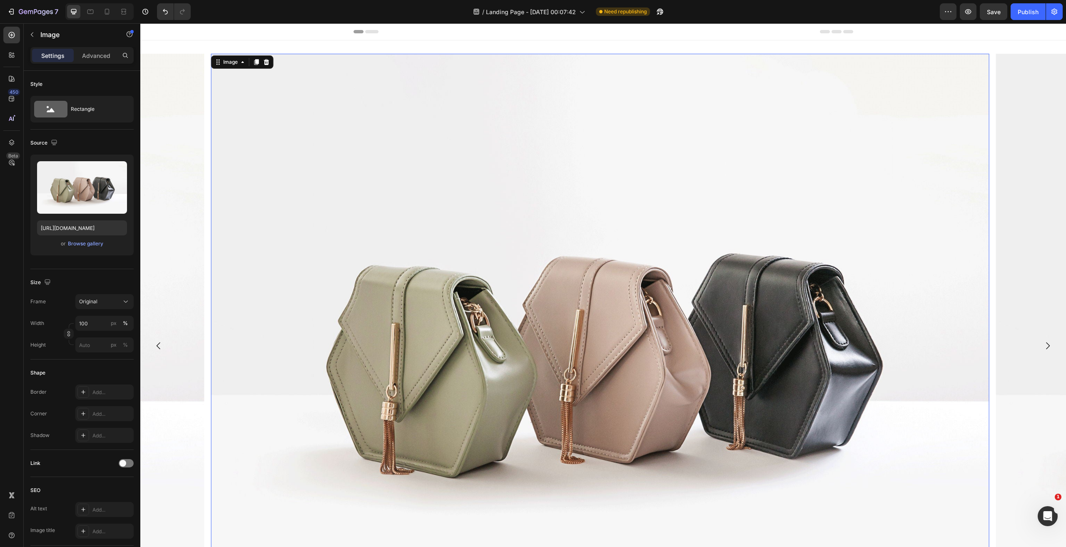
click at [260, 387] on img at bounding box center [600, 346] width 778 height 584
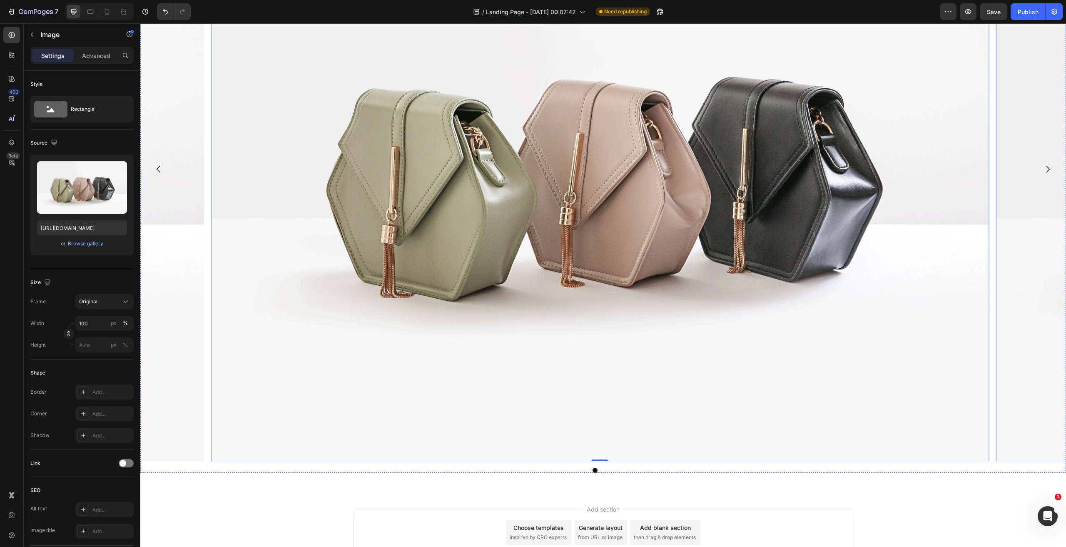
scroll to position [167, 0]
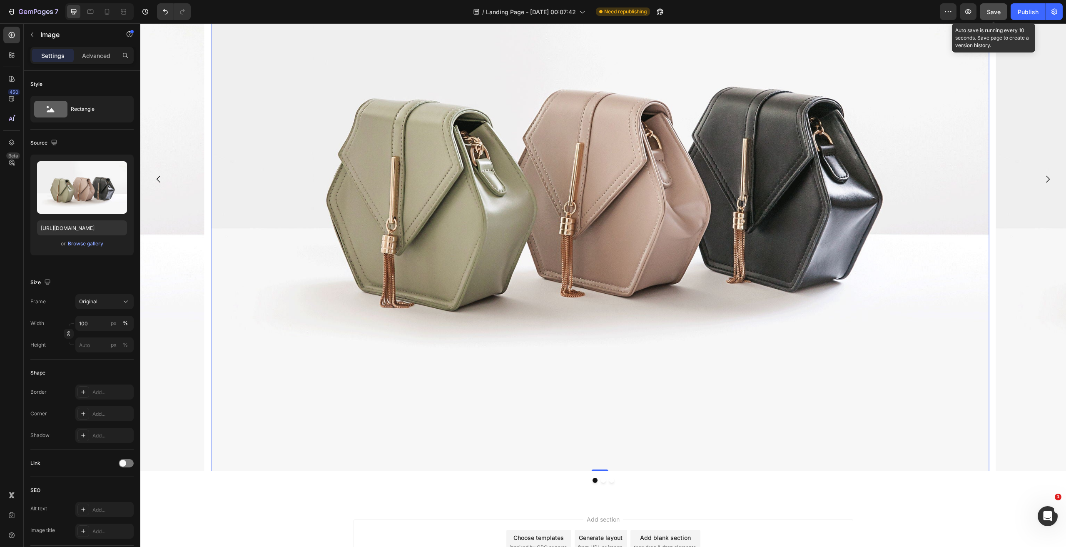
click at [995, 10] on span "Save" at bounding box center [994, 11] width 14 height 7
click at [967, 15] on icon "button" at bounding box center [968, 11] width 8 height 8
click at [992, 45] on div "Image Image 0 Image" at bounding box center [603, 179] width 926 height 584
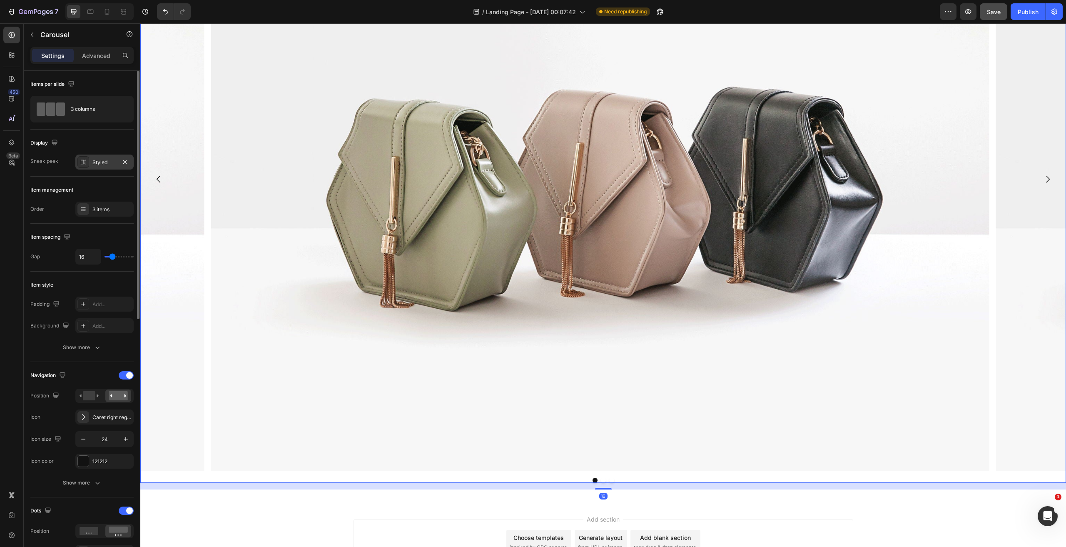
click at [88, 168] on div "Styled" at bounding box center [104, 162] width 58 height 15
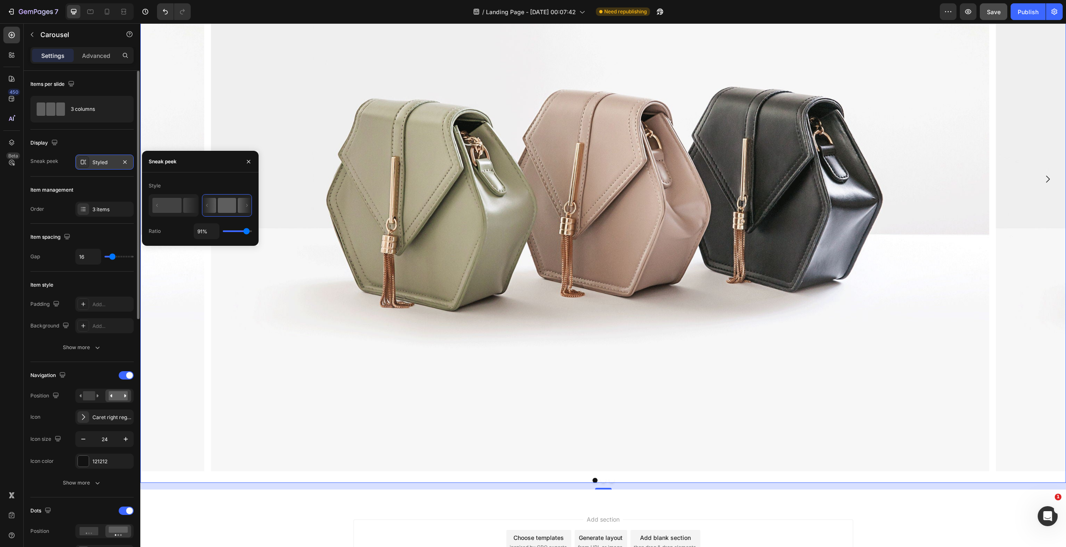
drag, startPoint x: 155, startPoint y: 159, endPoint x: 116, endPoint y: 162, distance: 39.3
click at [155, 159] on div "Sneak peek" at bounding box center [163, 161] width 28 height 7
click at [124, 164] on icon "button" at bounding box center [125, 162] width 7 height 7
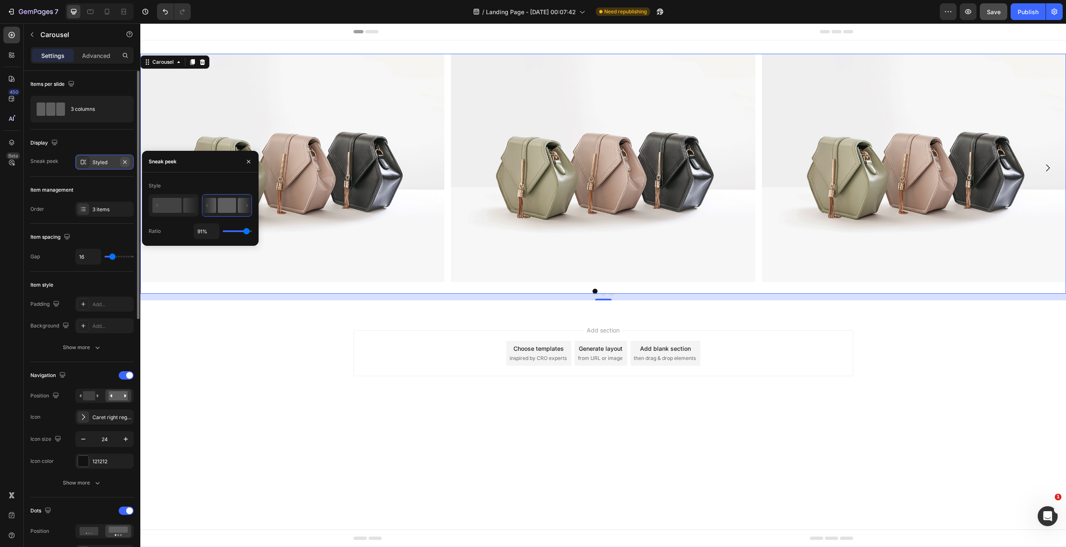
scroll to position [0, 0]
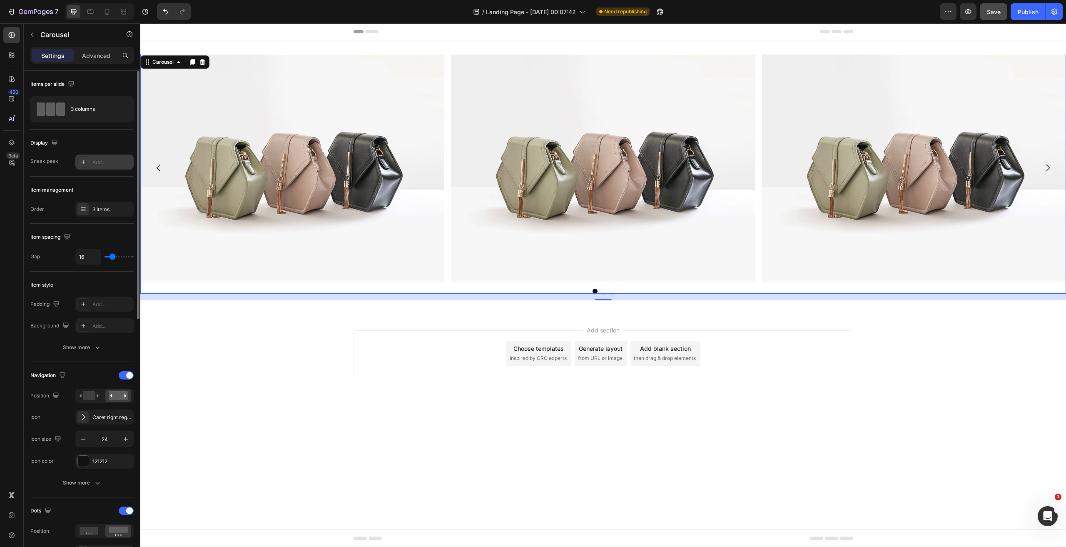
click at [93, 160] on div "Add..." at bounding box center [111, 162] width 39 height 7
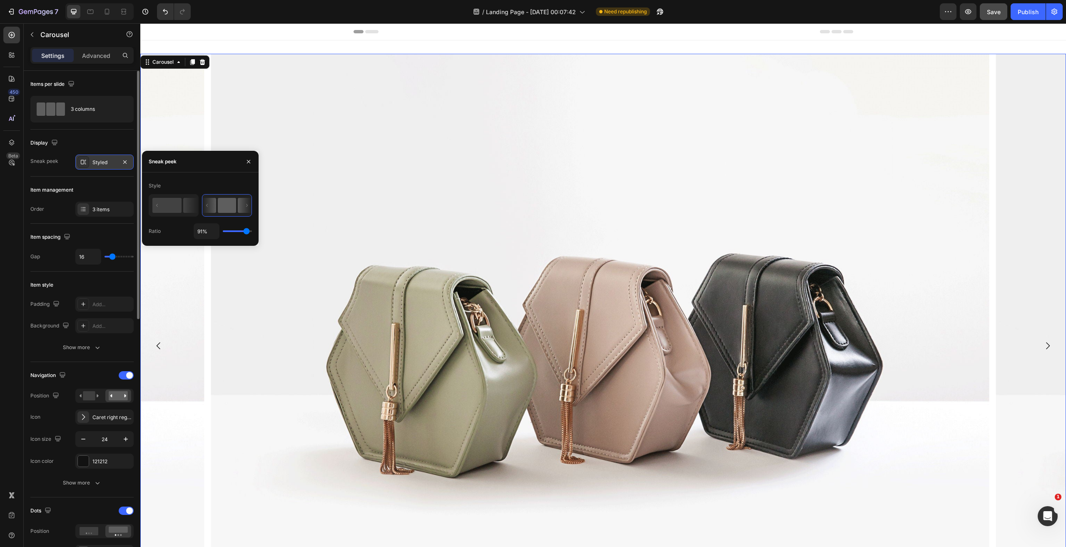
click at [102, 122] on div "3 columns" at bounding box center [81, 109] width 103 height 27
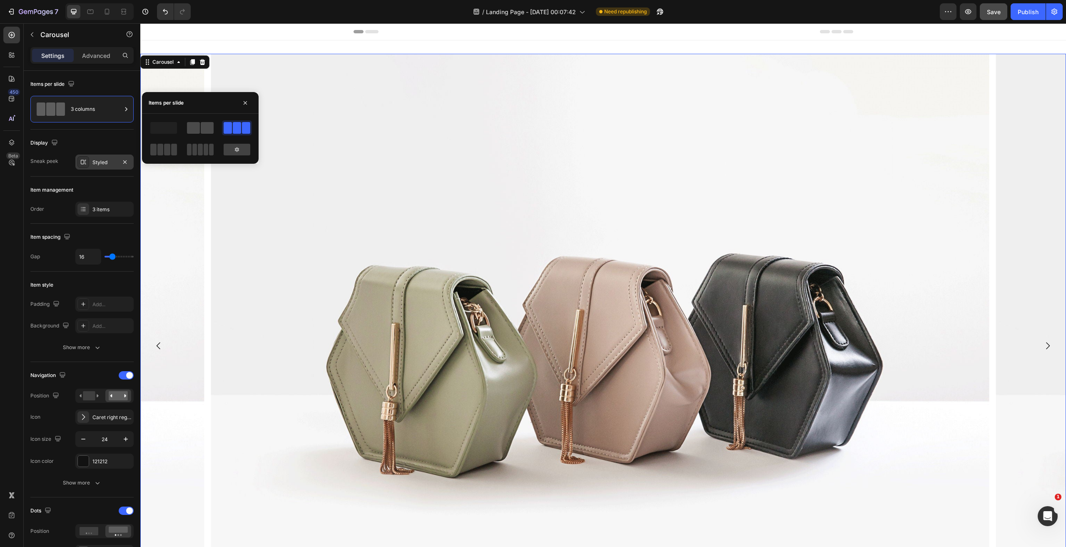
click at [194, 131] on span at bounding box center [193, 128] width 13 height 12
type input "50%"
type input "50"
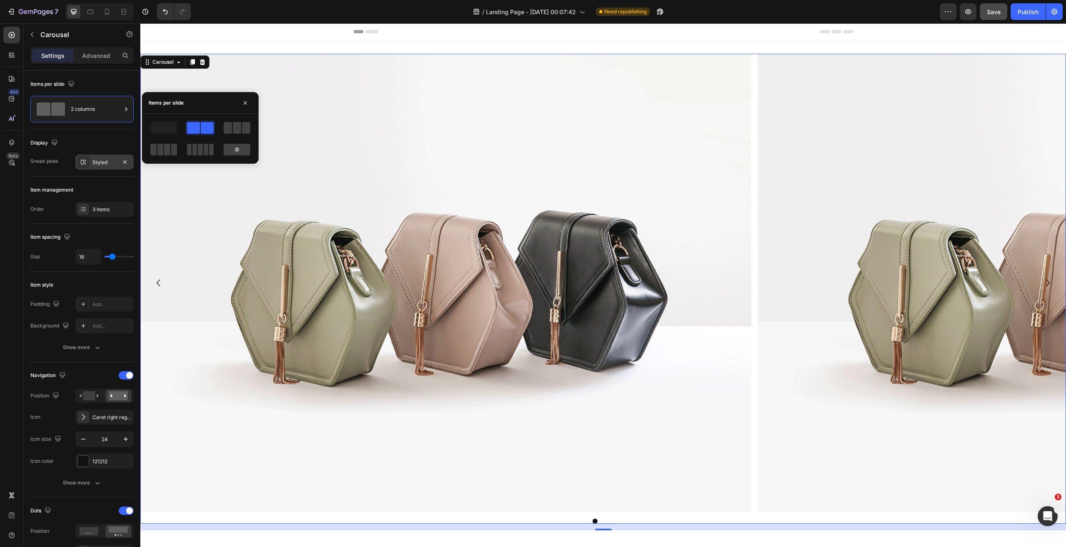
click at [89, 162] on div at bounding box center [83, 162] width 12 height 12
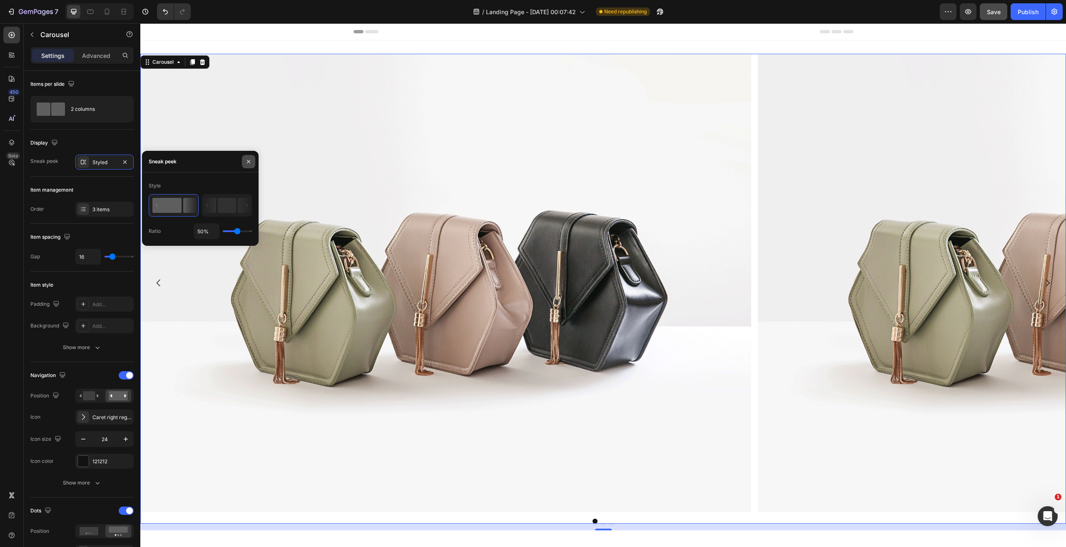
click at [247, 159] on icon "button" at bounding box center [248, 161] width 7 height 7
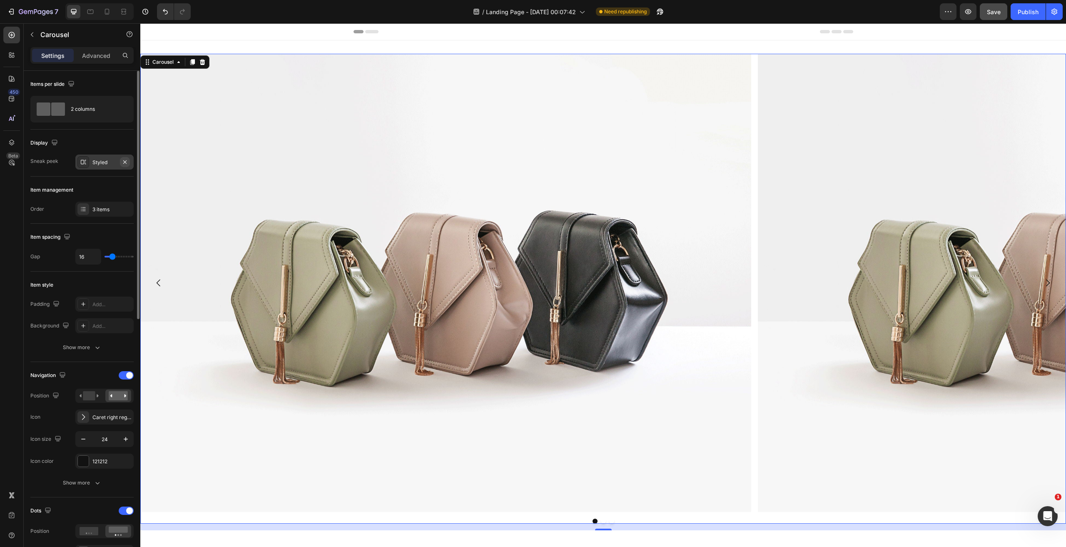
click at [124, 161] on icon "button" at bounding box center [124, 161] width 3 height 3
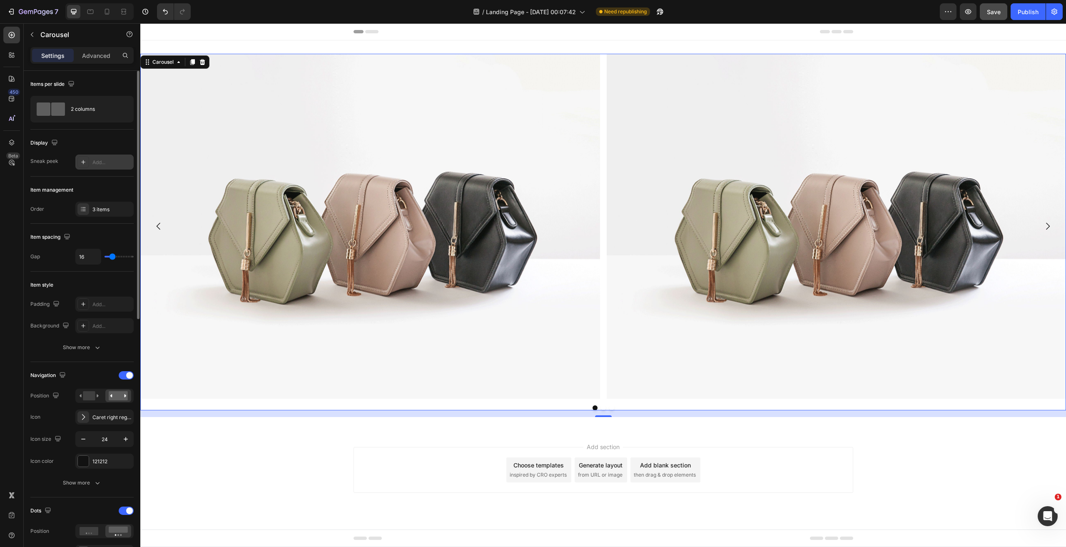
click at [78, 165] on div at bounding box center [83, 162] width 12 height 12
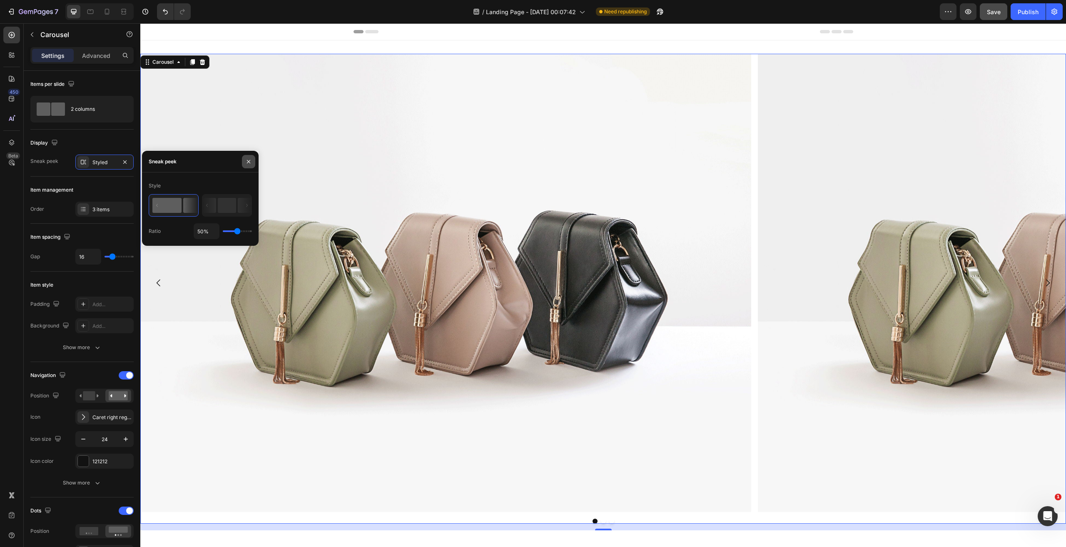
click at [246, 163] on icon "button" at bounding box center [248, 161] width 7 height 7
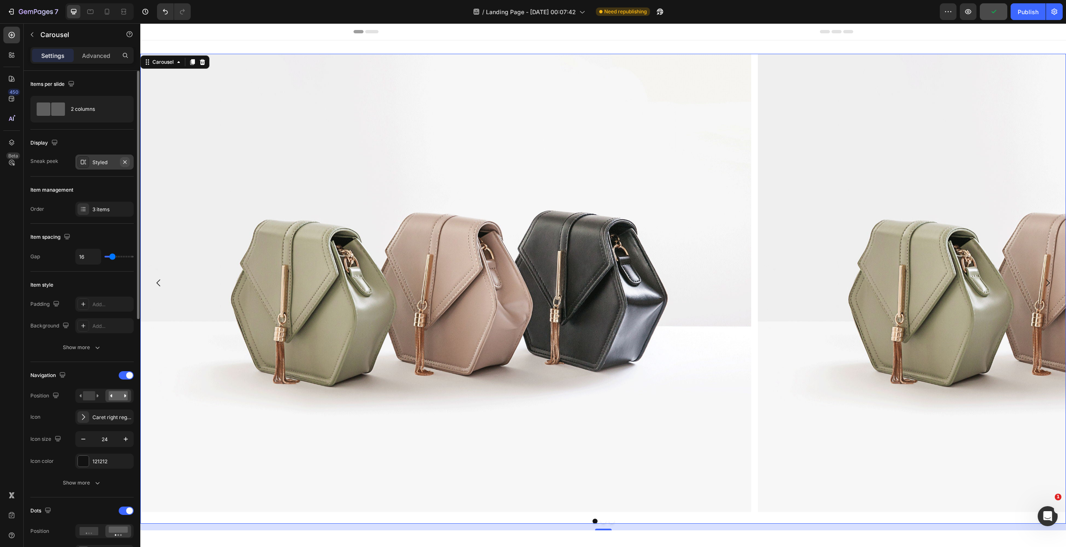
click at [127, 161] on icon "button" at bounding box center [125, 162] width 7 height 7
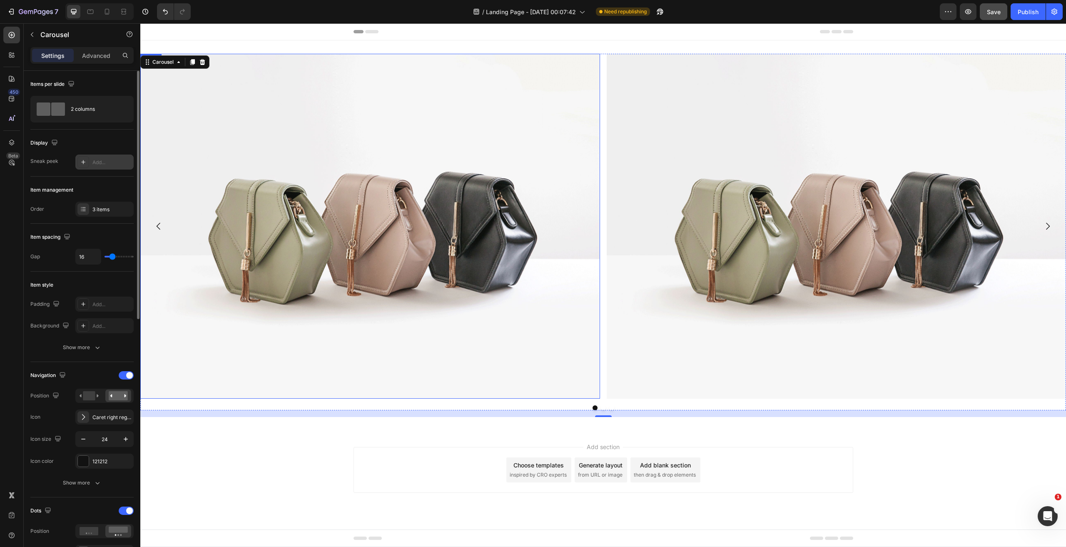
click at [205, 141] on img at bounding box center [370, 226] width 460 height 345
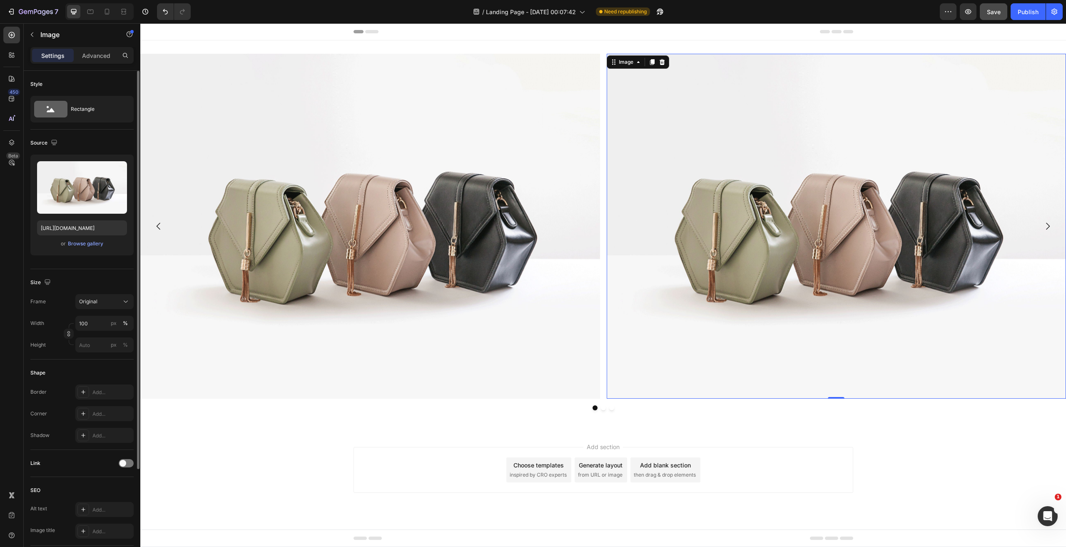
click at [721, 204] on img at bounding box center [837, 226] width 460 height 345
click at [599, 105] on img at bounding box center [370, 226] width 460 height 345
click at [604, 105] on div "Image 0 Image Image" at bounding box center [603, 226] width 926 height 345
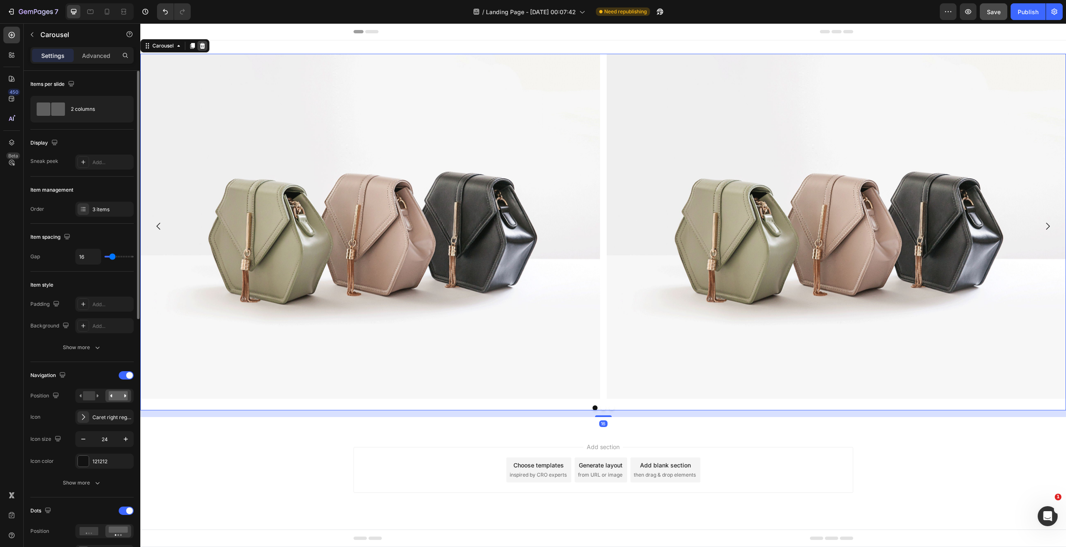
click at [204, 45] on icon at bounding box center [202, 46] width 5 height 6
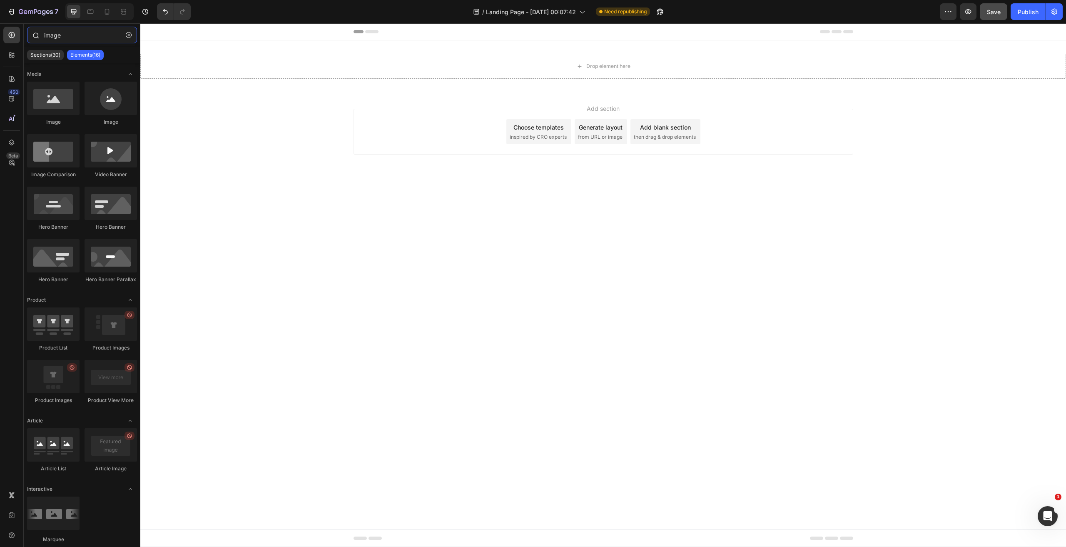
click at [70, 38] on input "image" at bounding box center [82, 35] width 110 height 17
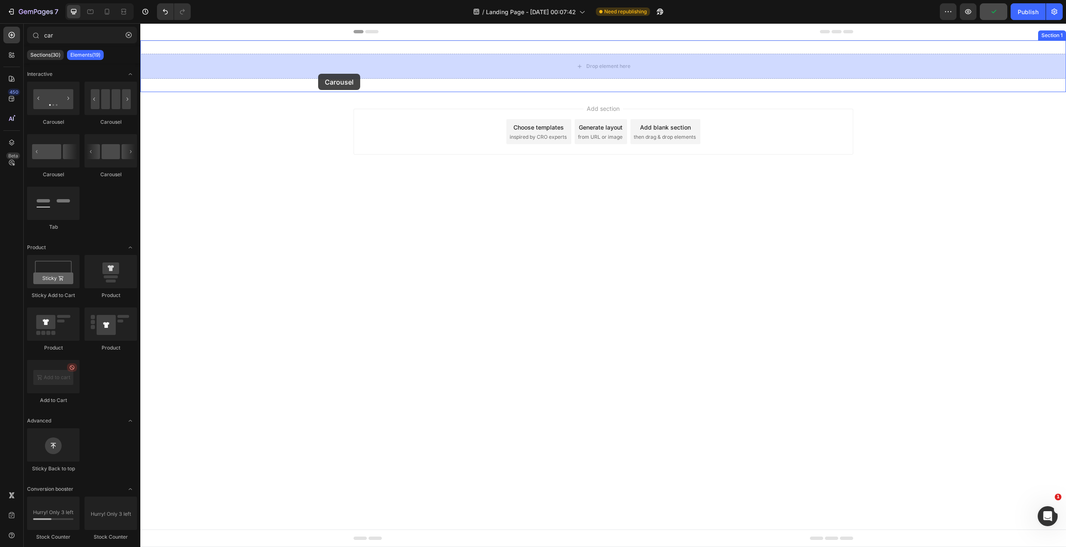
drag, startPoint x: 198, startPoint y: 128, endPoint x: 318, endPoint y: 73, distance: 132.1
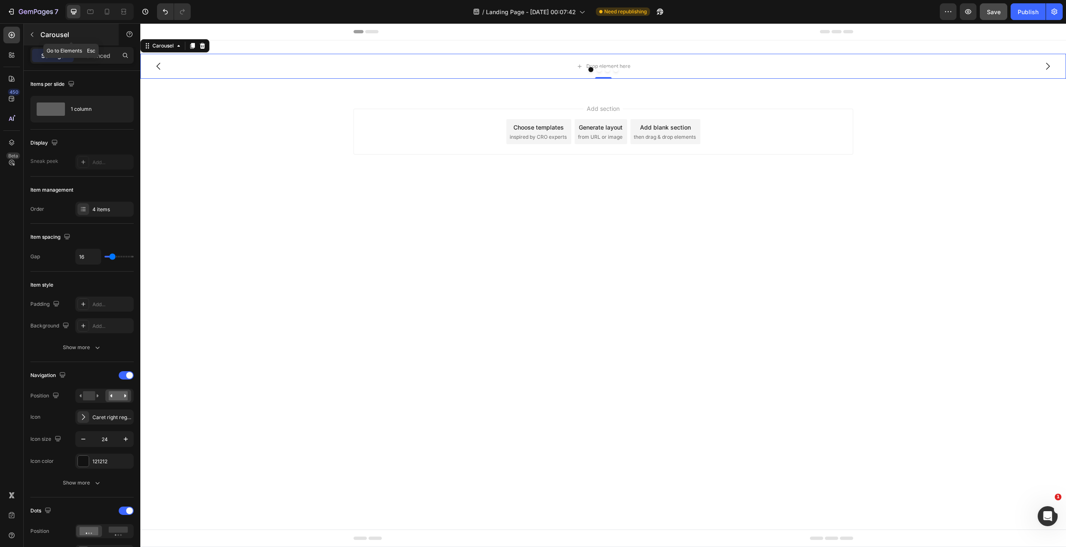
click at [72, 35] on p "Carousel" at bounding box center [75, 35] width 71 height 10
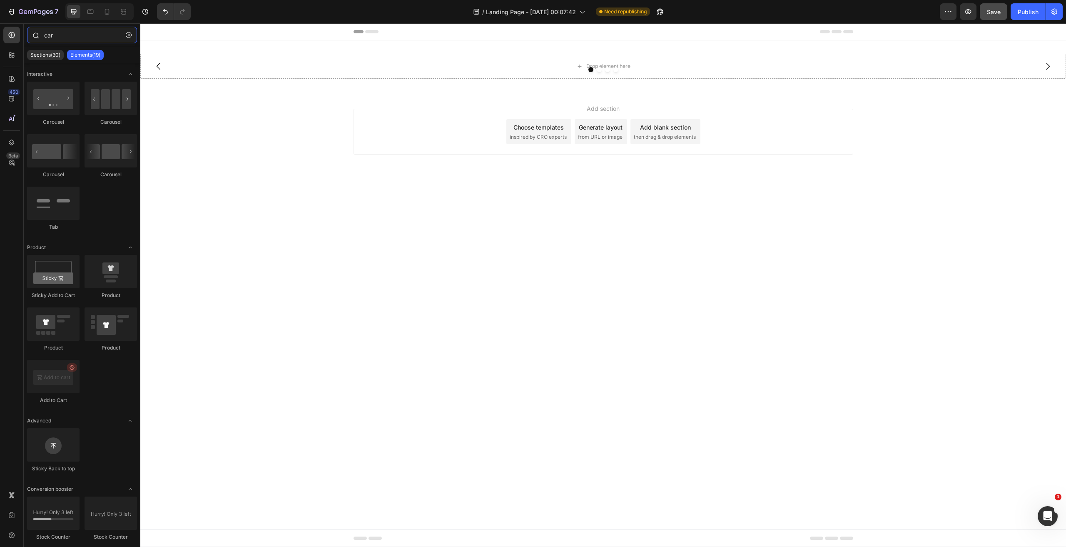
click at [83, 35] on input "car" at bounding box center [82, 35] width 110 height 17
click at [83, 34] on input "car" at bounding box center [82, 35] width 110 height 17
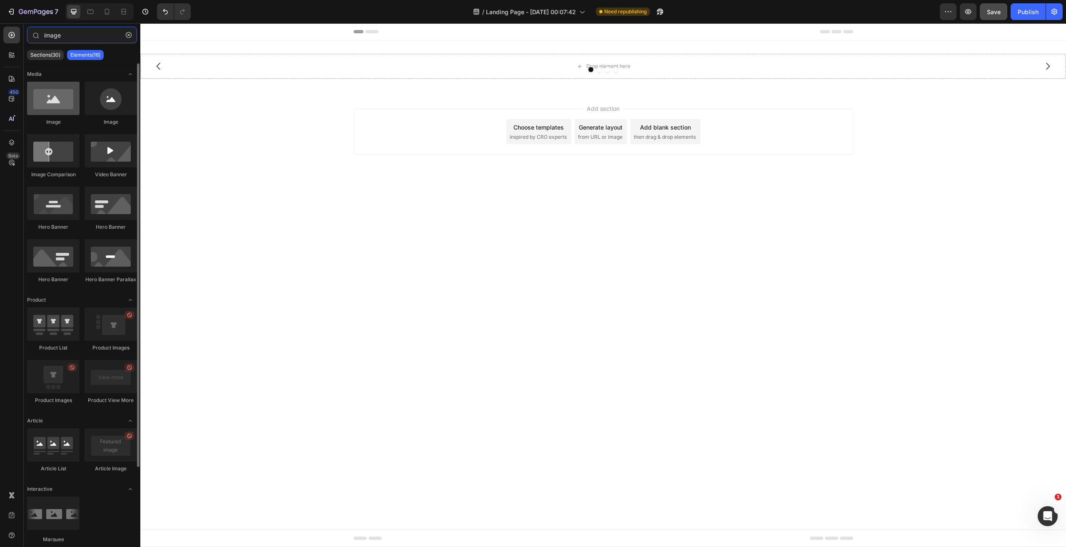
type input "image"
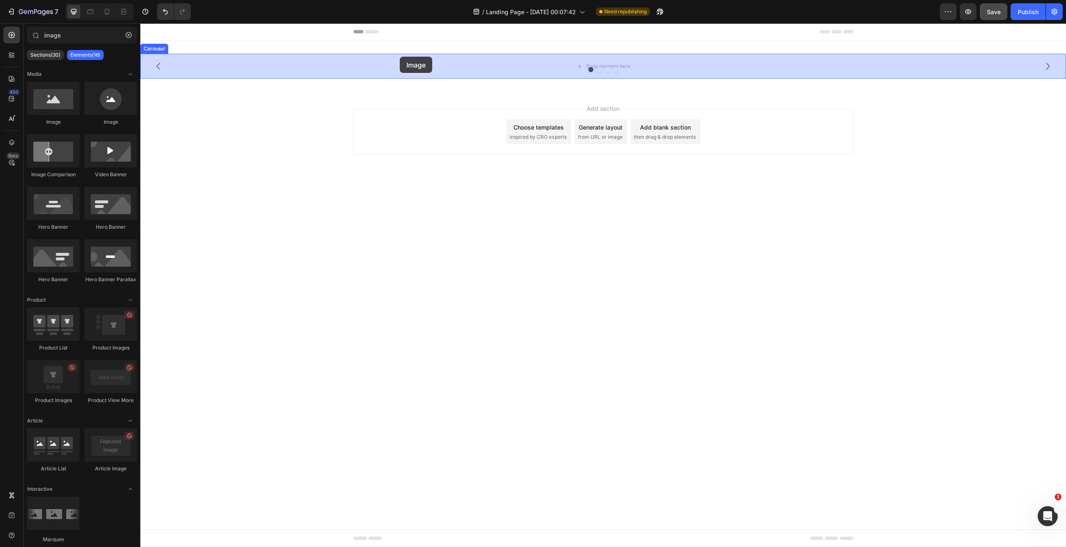
drag, startPoint x: 201, startPoint y: 134, endPoint x: 291, endPoint y: 71, distance: 109.8
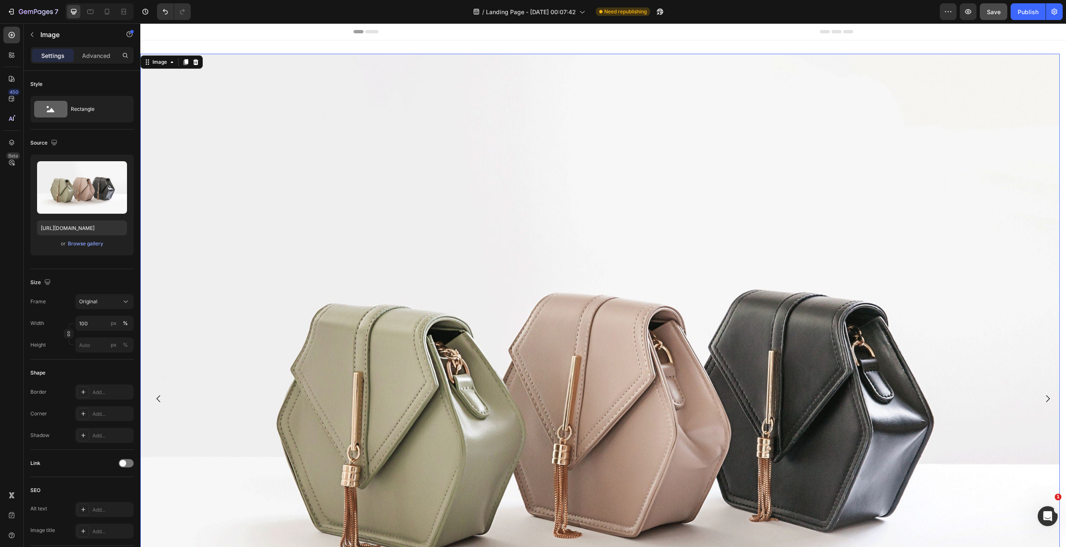
click at [229, 104] on img at bounding box center [600, 399] width 920 height 690
click at [171, 65] on icon at bounding box center [172, 62] width 7 height 7
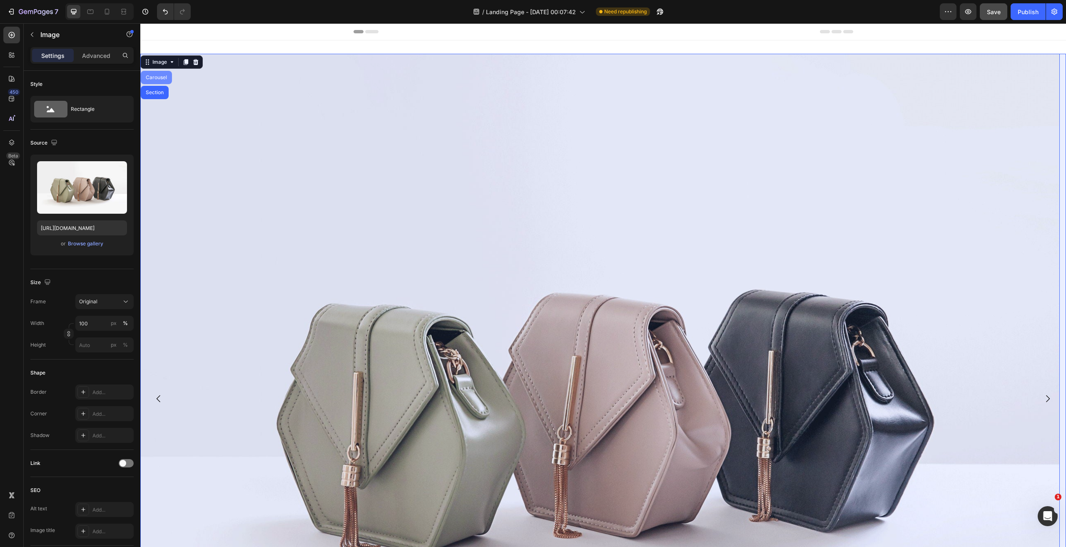
click at [157, 77] on div "Carousel" at bounding box center [156, 77] width 25 height 5
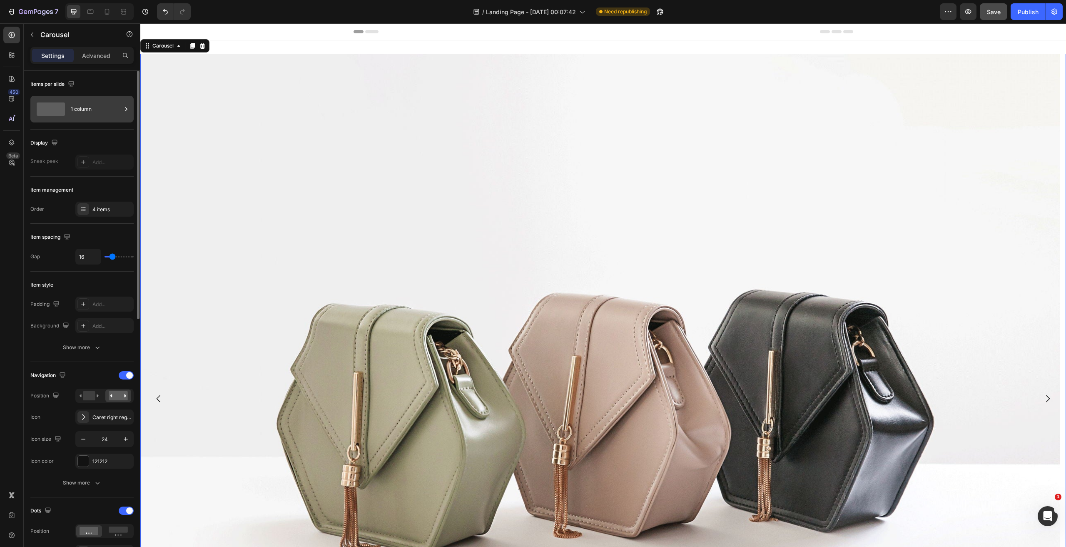
click at [76, 112] on div "1 column" at bounding box center [96, 109] width 51 height 19
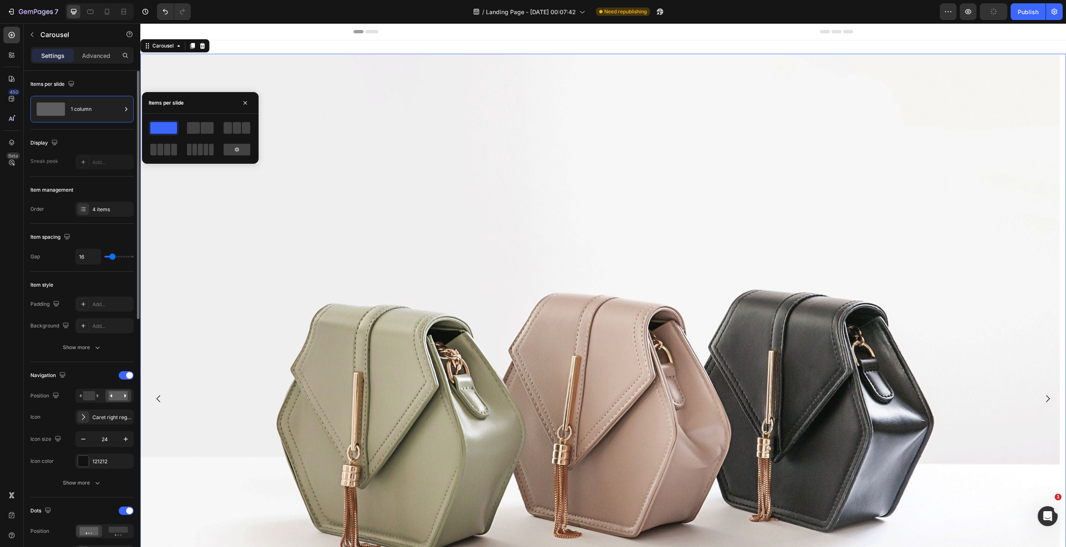
click at [77, 143] on div "Display" at bounding box center [81, 142] width 103 height 13
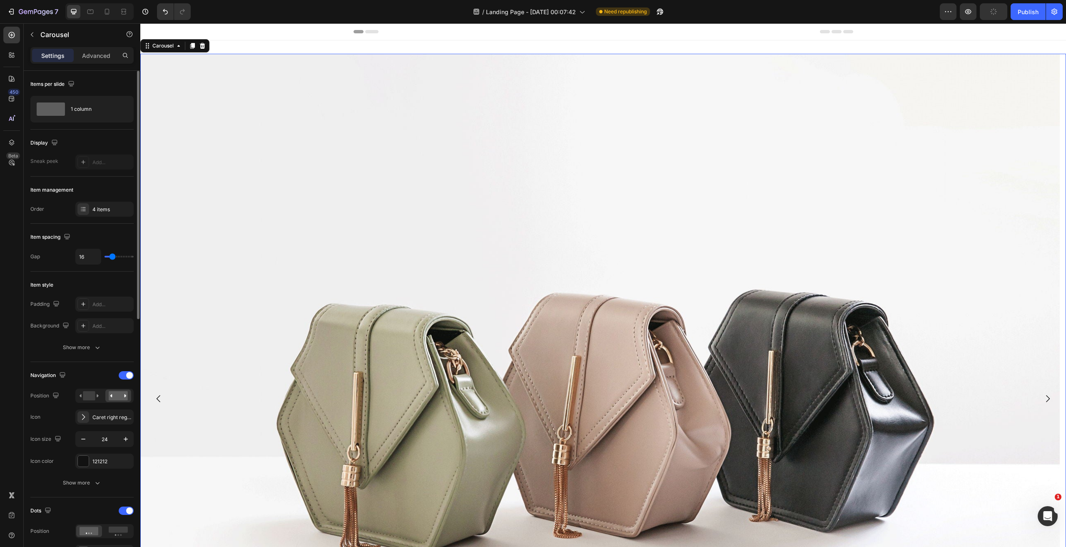
drag, startPoint x: 109, startPoint y: 217, endPoint x: 105, endPoint y: 210, distance: 7.7
click at [105, 210] on div "4 items" at bounding box center [111, 209] width 39 height 7
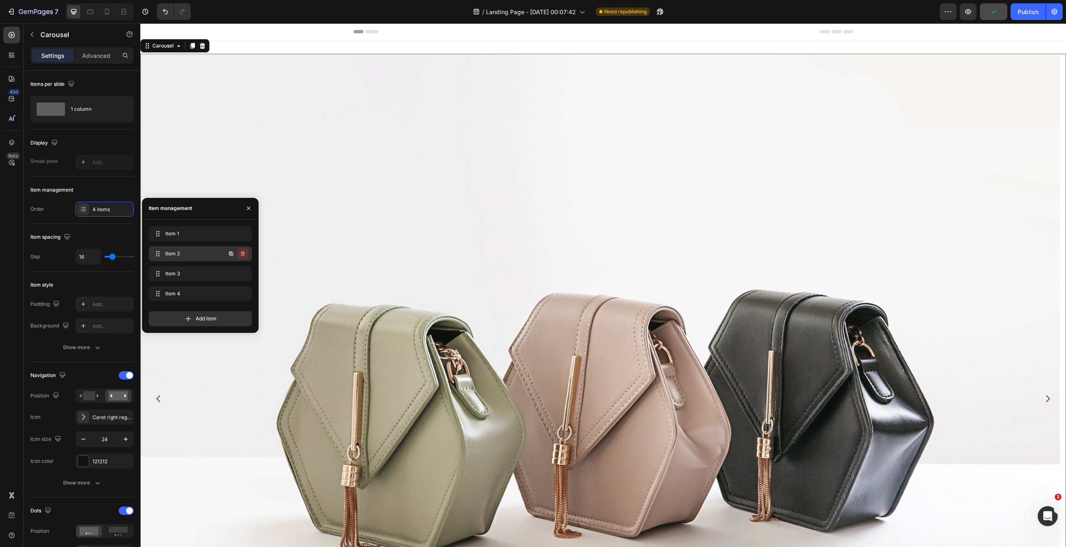
click at [243, 250] on icon "button" at bounding box center [242, 253] width 7 height 7
click at [244, 254] on icon "button" at bounding box center [243, 253] width 4 height 5
click at [244, 254] on div "Delete" at bounding box center [236, 253] width 15 height 7
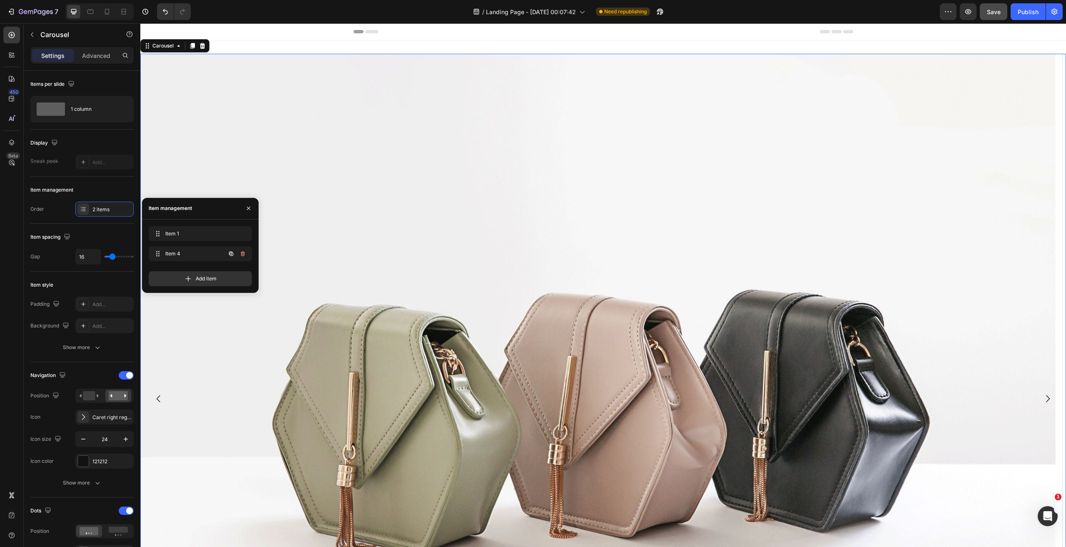
click at [244, 254] on icon "button" at bounding box center [243, 253] width 4 height 5
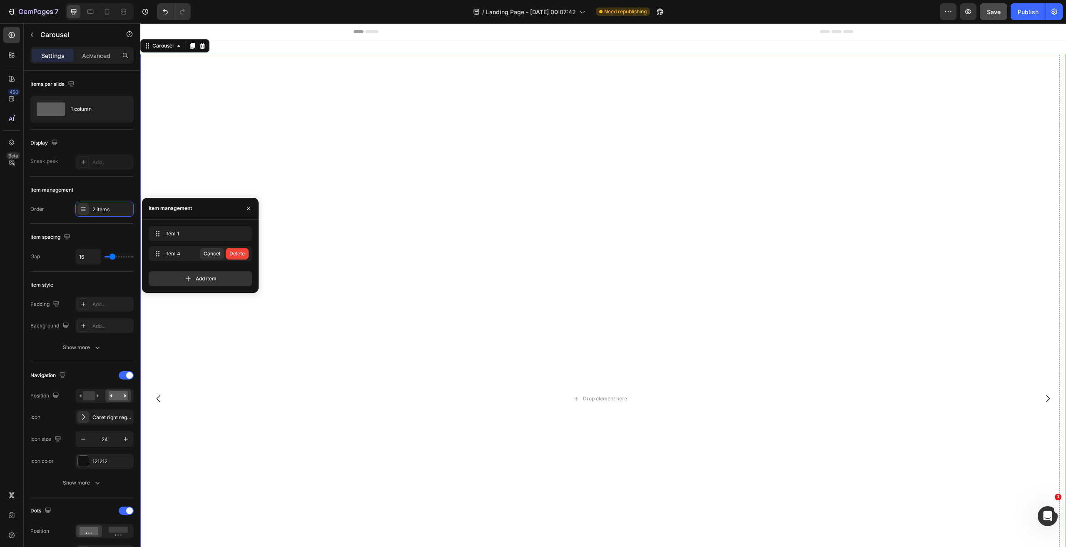
click at [244, 254] on div "Delete" at bounding box center [236, 253] width 15 height 7
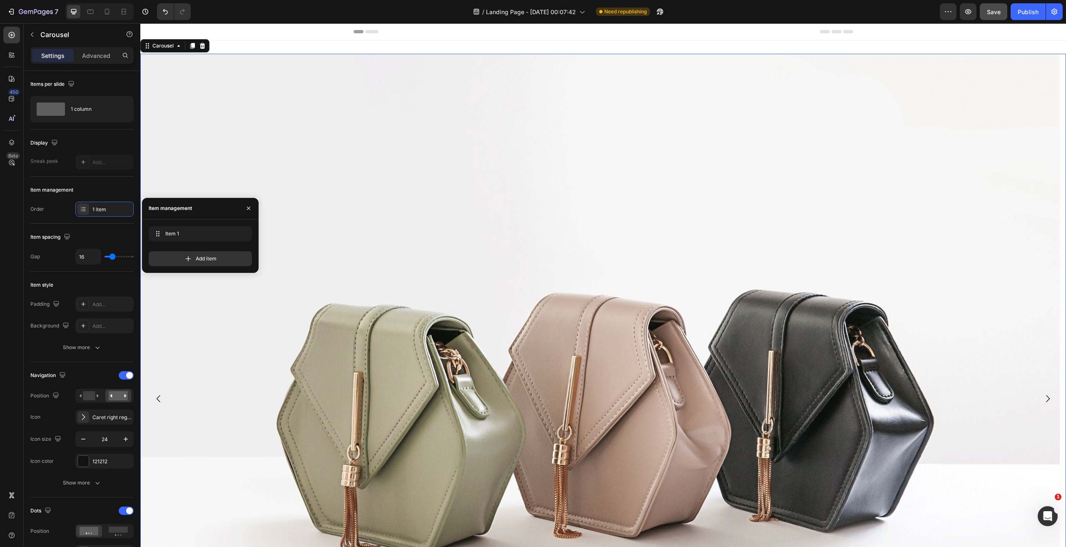
click at [371, 199] on img at bounding box center [600, 399] width 920 height 690
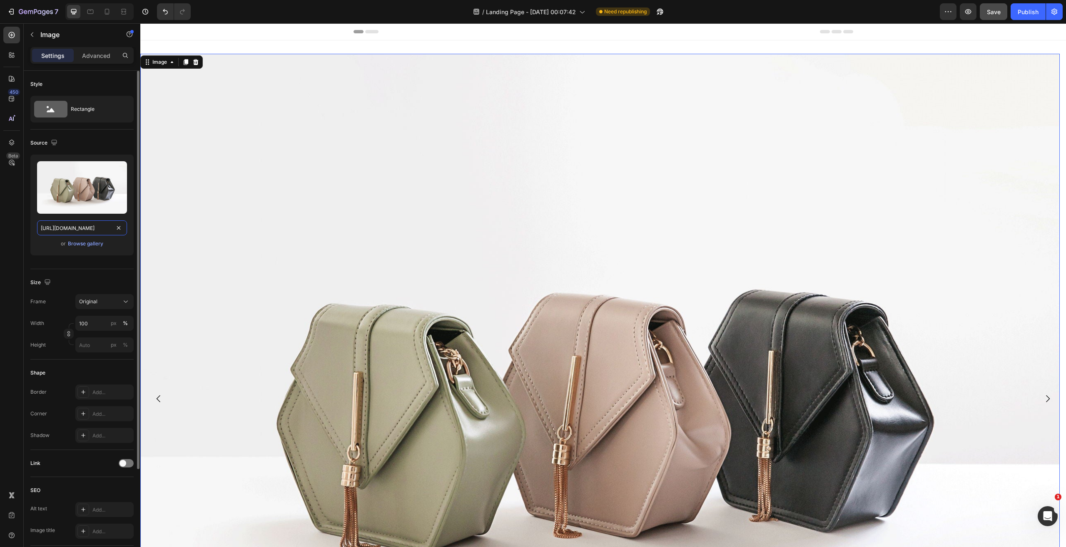
click at [74, 222] on input "[URL][DOMAIN_NAME]" at bounding box center [82, 227] width 90 height 15
paste input "0672/3682/3288/files/gempages_559591665174578222-7a055738-49fa-46f8-bc8a-23d90c…"
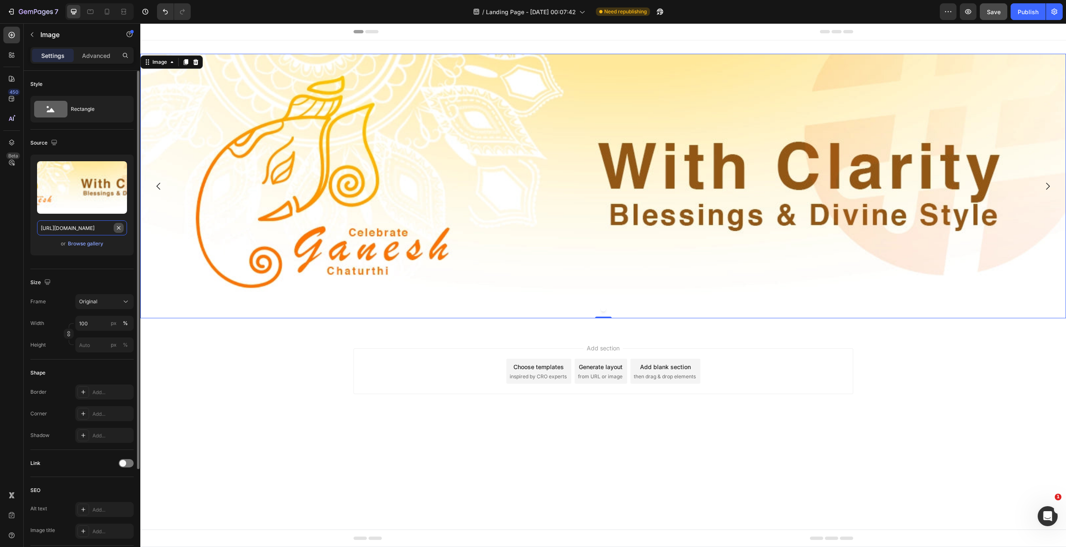
scroll to position [0, 260]
type input "[URL][DOMAIN_NAME]"
drag, startPoint x: 267, startPoint y: 112, endPoint x: 190, endPoint y: 88, distance: 80.5
click at [264, 112] on img at bounding box center [603, 186] width 926 height 264
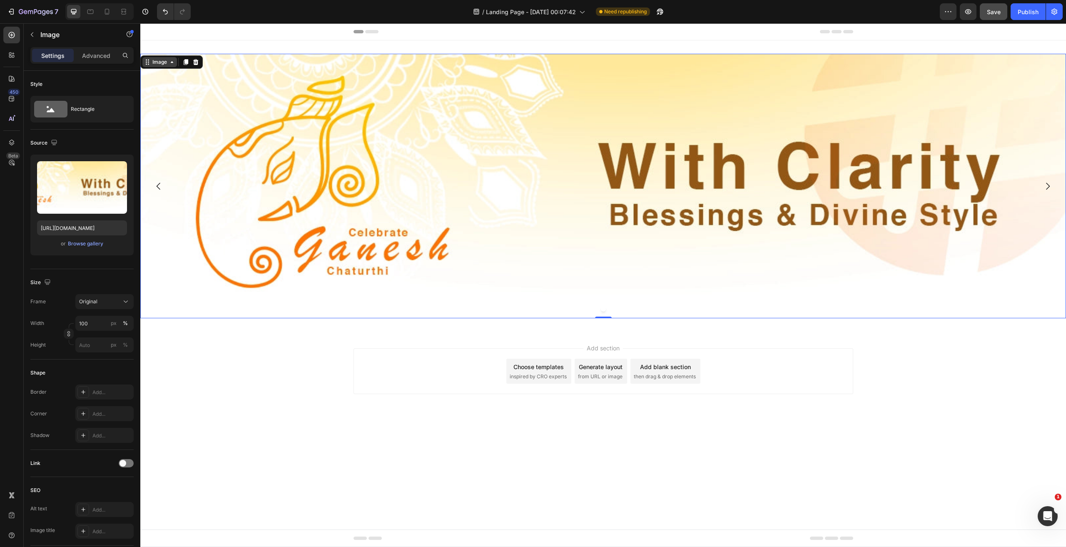
click at [160, 65] on div "Image" at bounding box center [159, 62] width 35 height 10
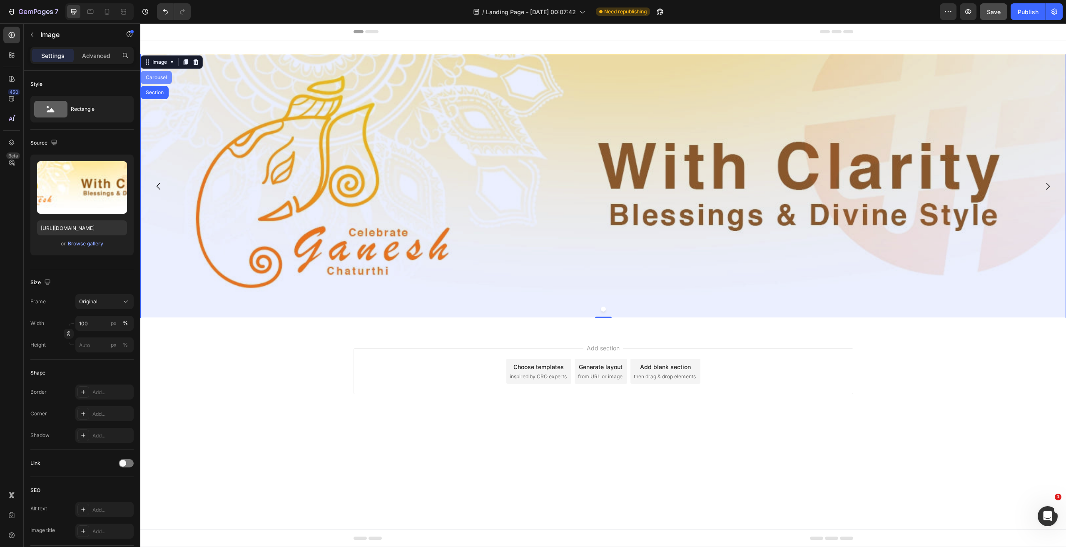
drag, startPoint x: 163, startPoint y: 75, endPoint x: 259, endPoint y: 152, distance: 123.8
click at [163, 75] on div "Carousel" at bounding box center [156, 77] width 25 height 5
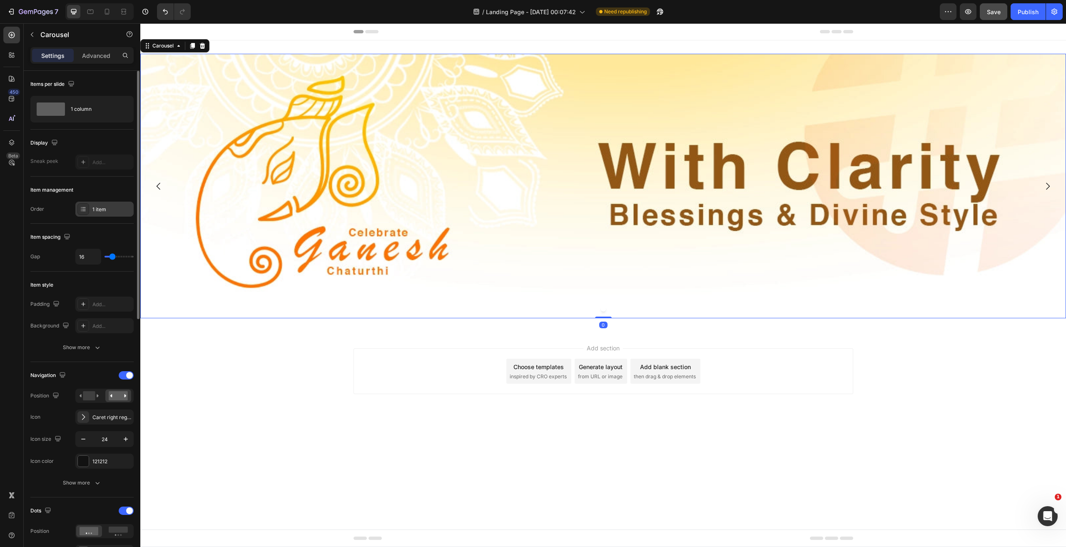
click at [98, 208] on div "1 item" at bounding box center [111, 209] width 39 height 7
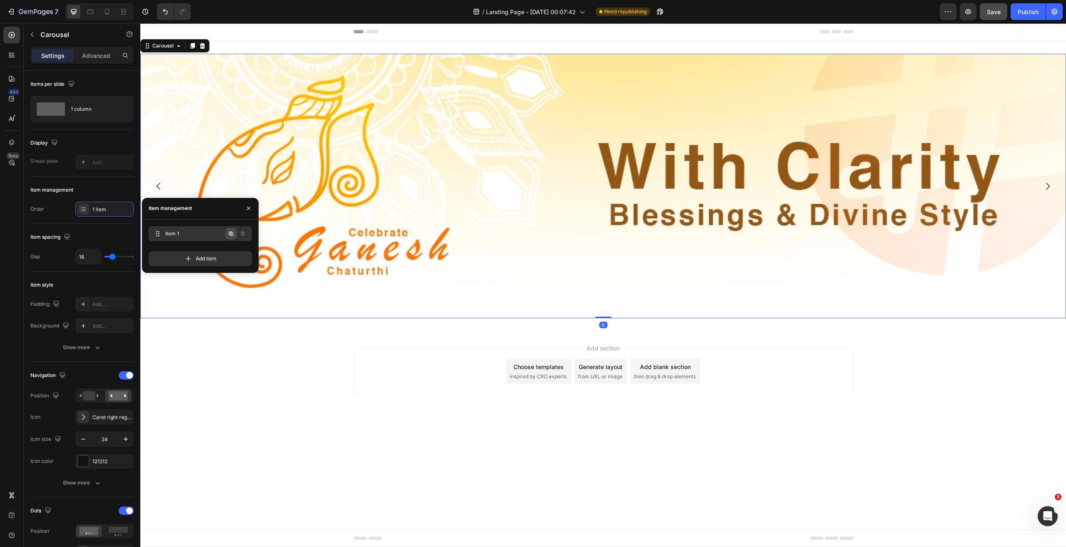
click at [229, 234] on icon "button" at bounding box center [231, 233] width 4 height 4
click at [231, 254] on icon "button" at bounding box center [231, 253] width 7 height 7
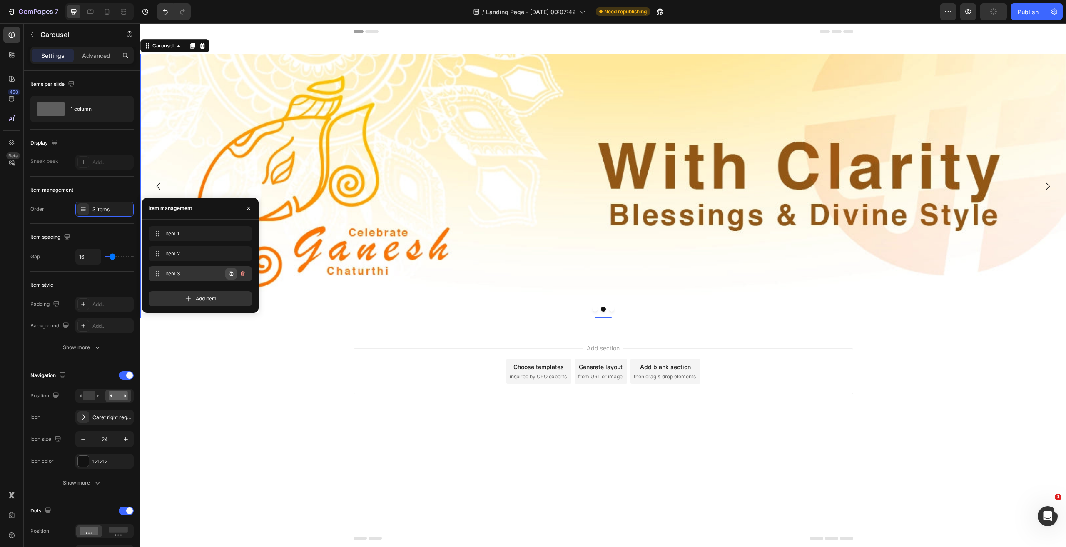
click at [233, 275] on icon "button" at bounding box center [231, 273] width 4 height 4
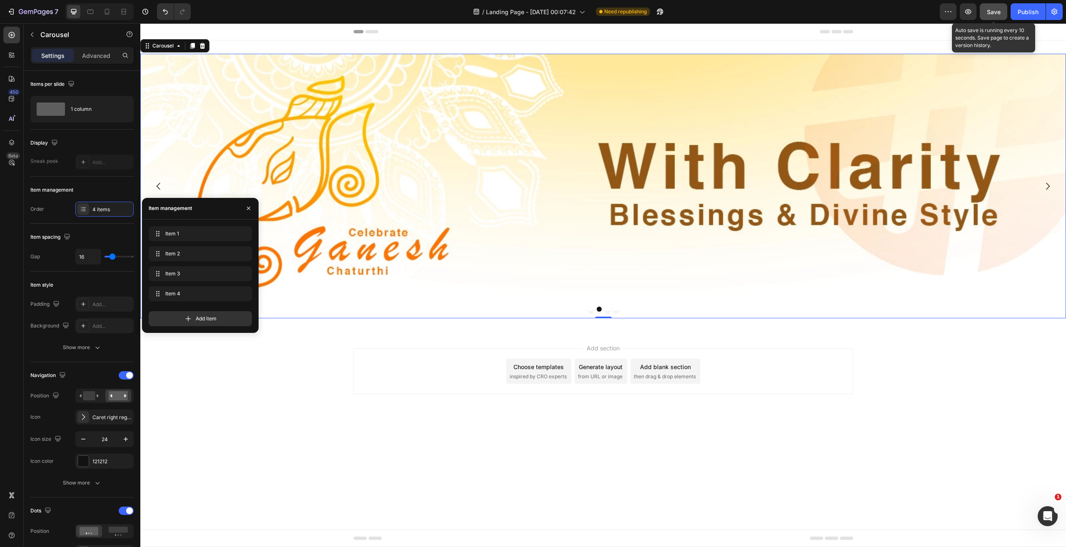
click at [995, 7] on div "Save" at bounding box center [994, 11] width 14 height 9
